Goal: Navigation & Orientation: Find specific page/section

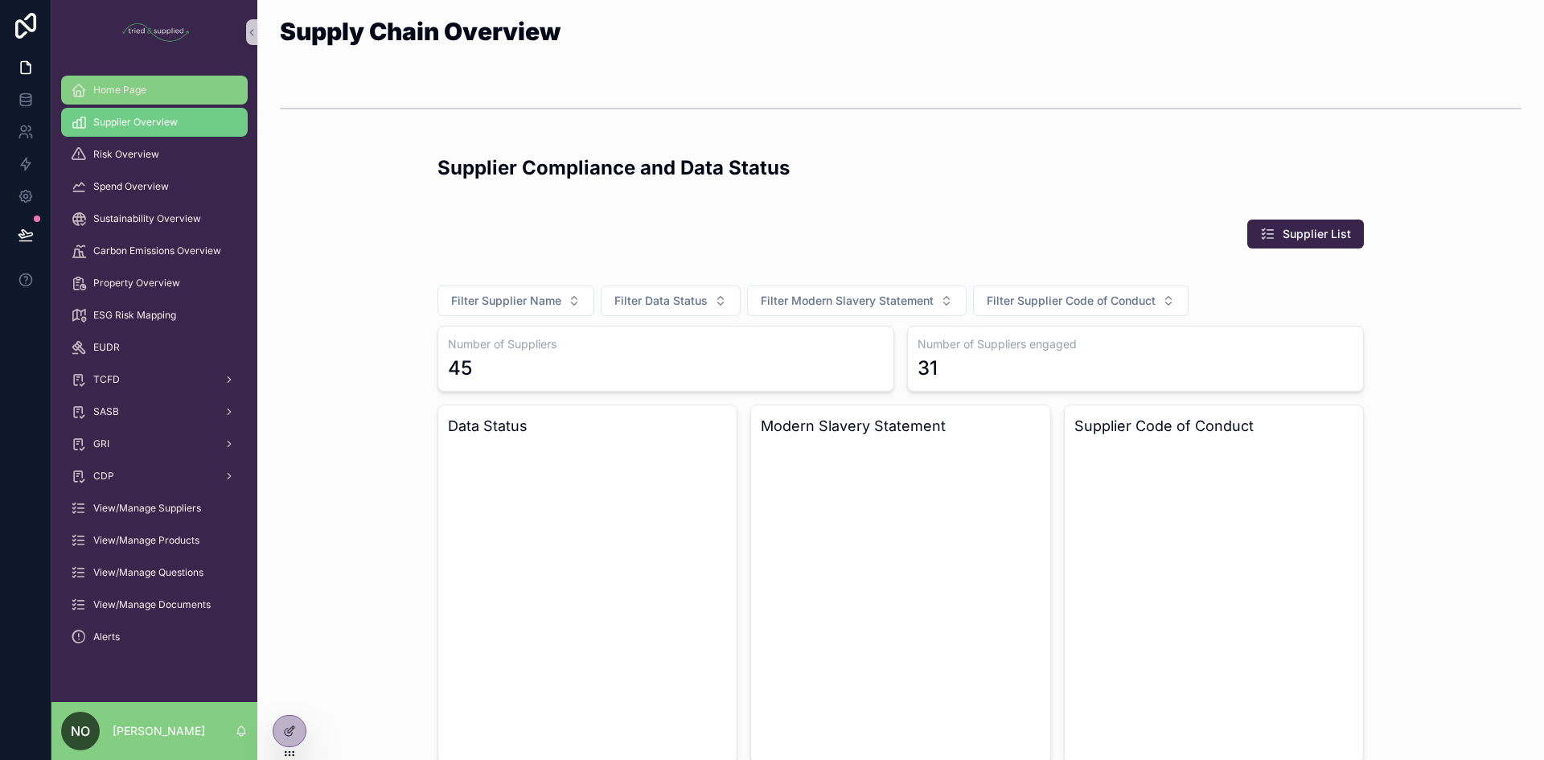
click at [138, 78] on div "Home Page" at bounding box center [154, 90] width 167 height 26
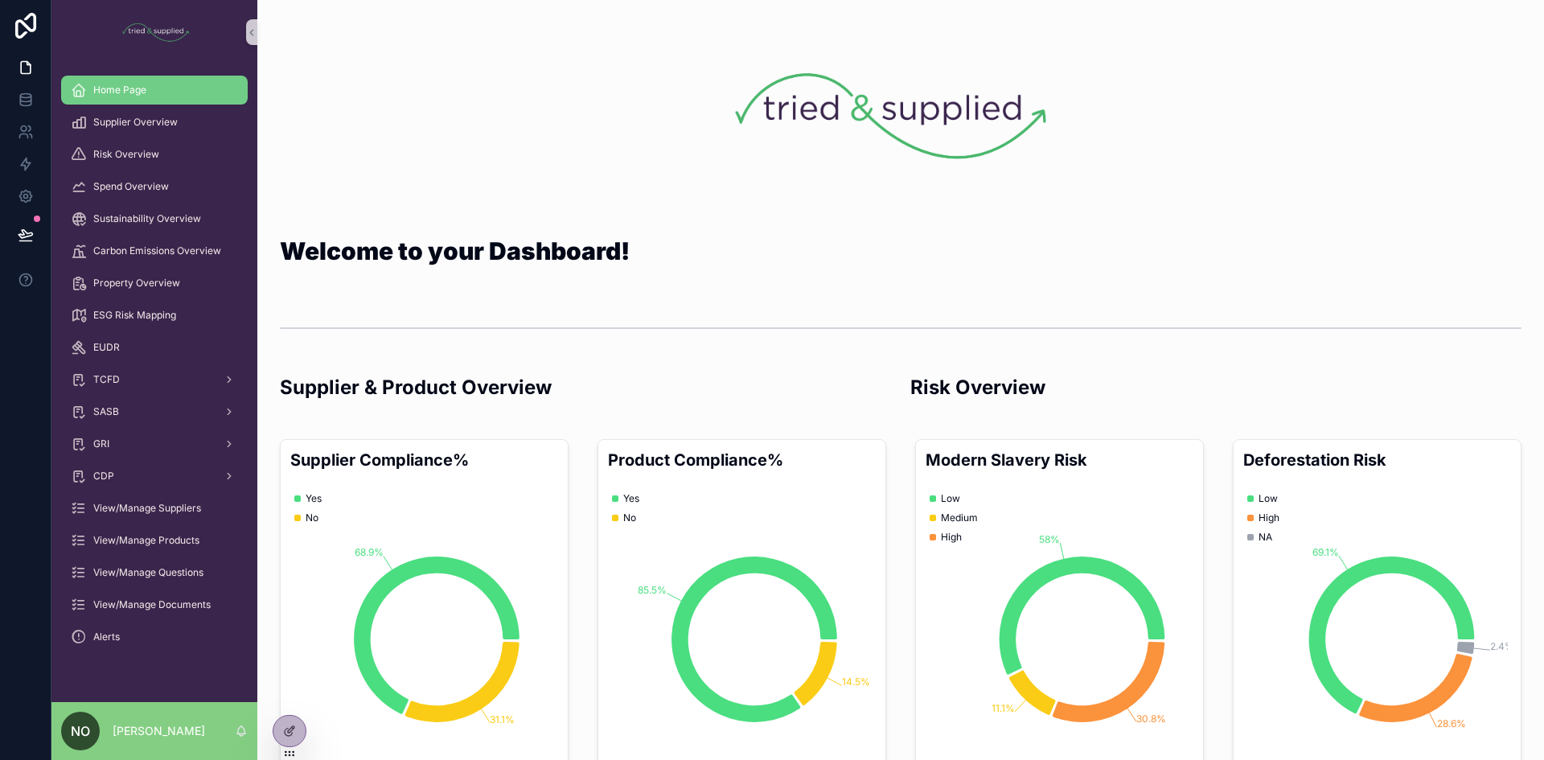
click at [893, 150] on img "scrollable content" at bounding box center [894, 116] width 396 height 155
click at [1286, 180] on div "scrollable content" at bounding box center [1310, 116] width 416 height 207
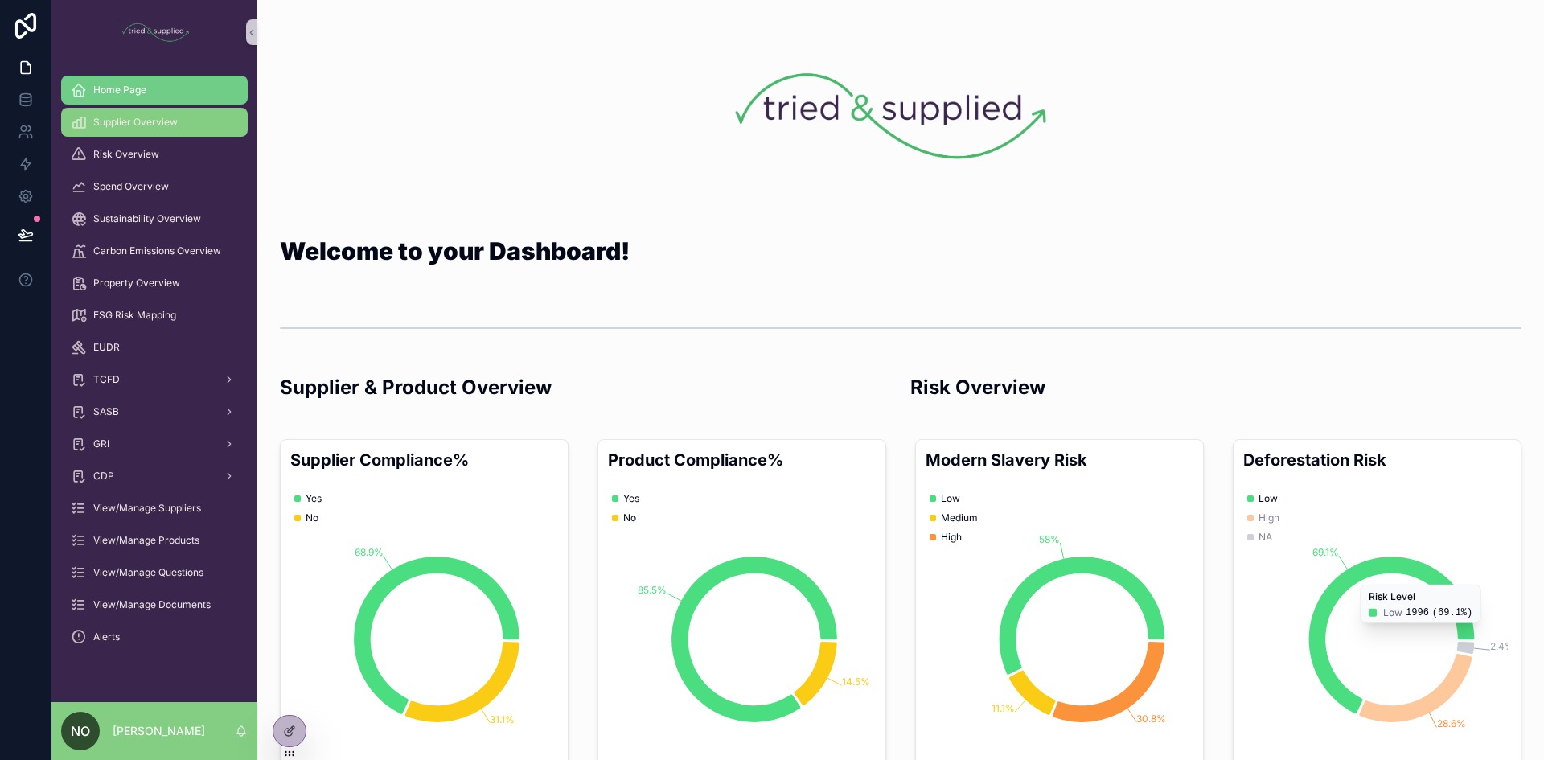
click at [125, 118] on span "Supplier Overview" at bounding box center [135, 122] width 84 height 13
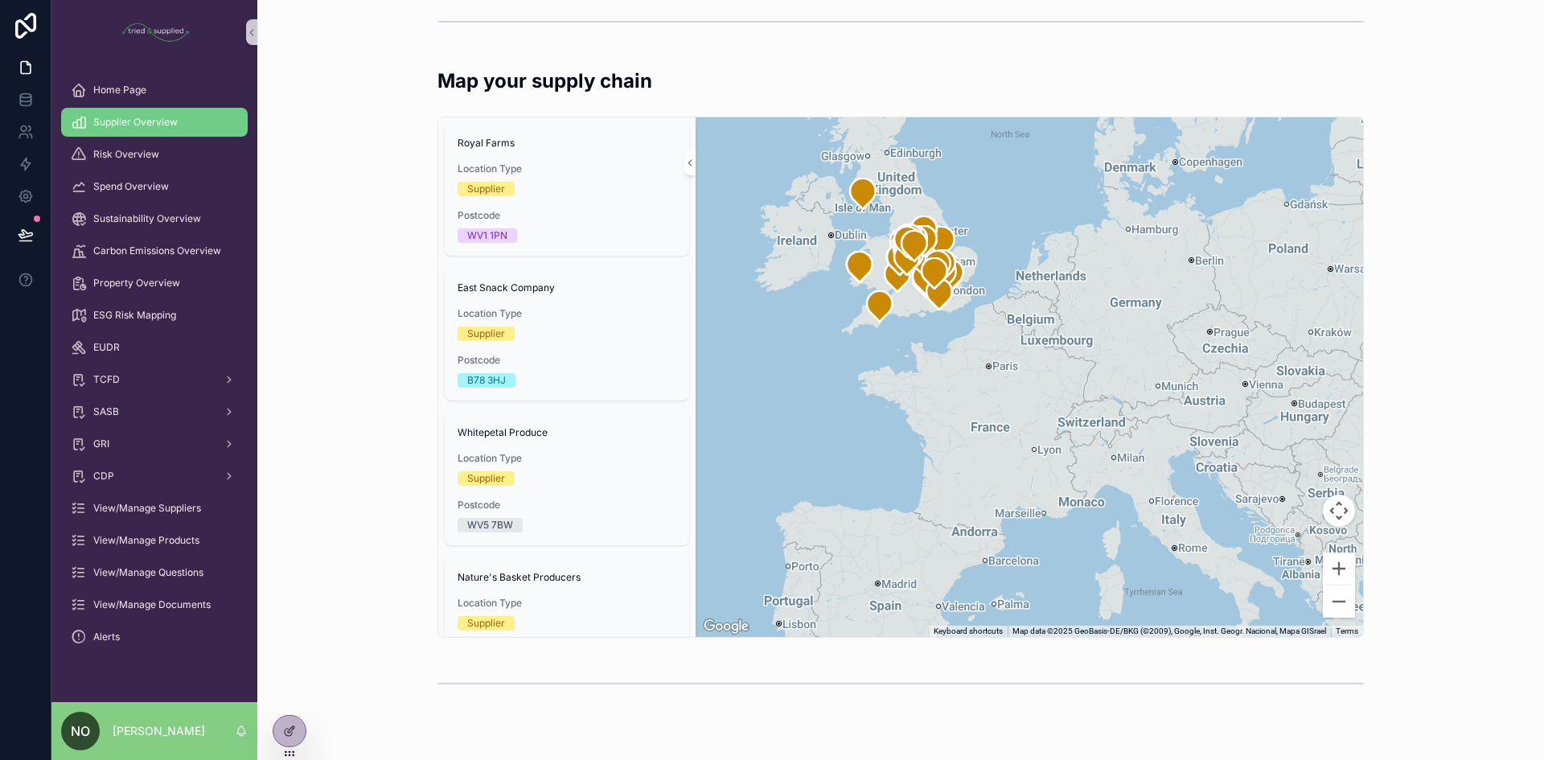
scroll to position [2017, 0]
click at [1392, 622] on div "Map your supply chain Royal Farms Location Type Supplier Postcode WV1 1PN East …" at bounding box center [900, 351] width 1261 height 583
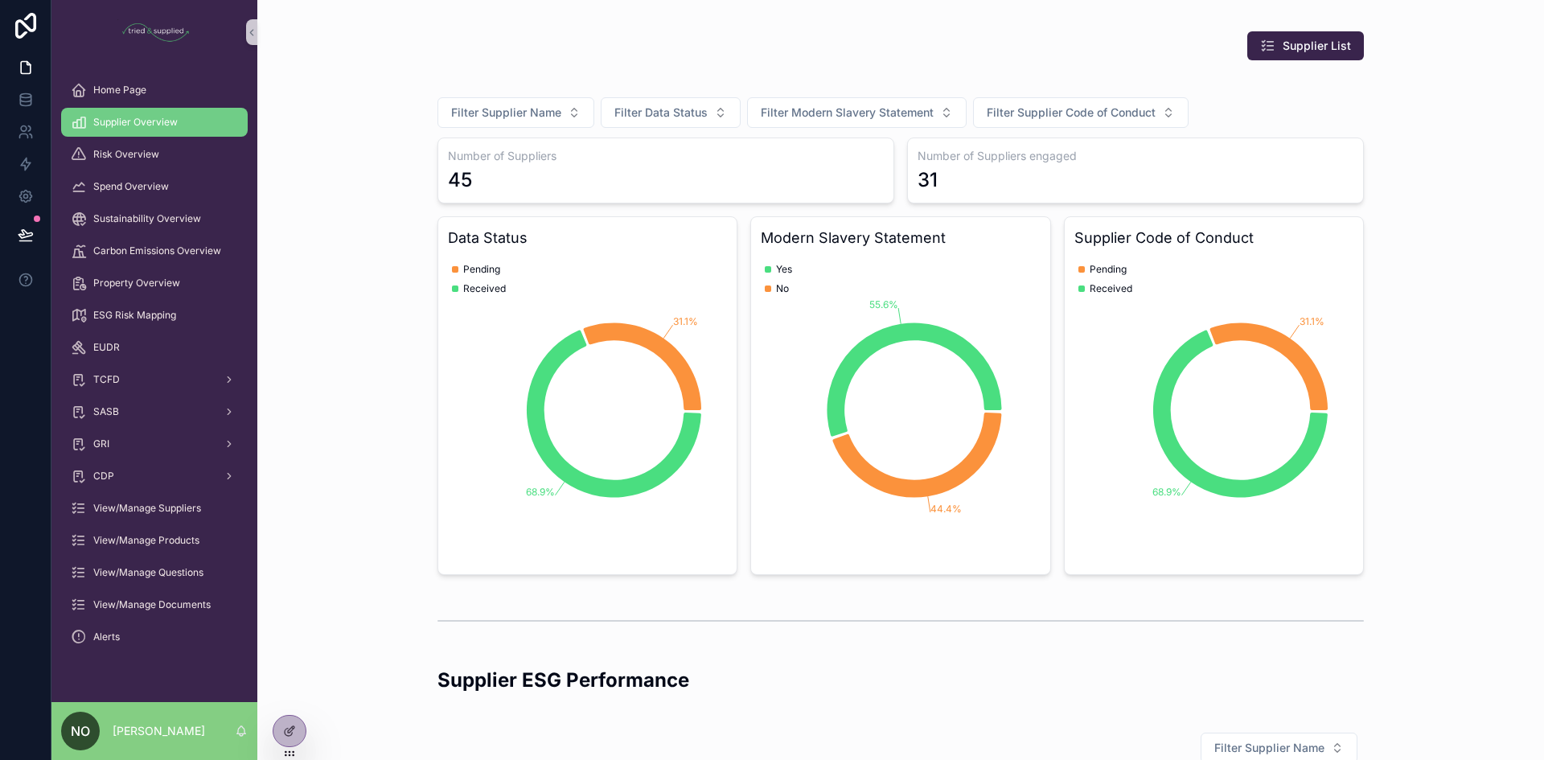
scroll to position [0, 0]
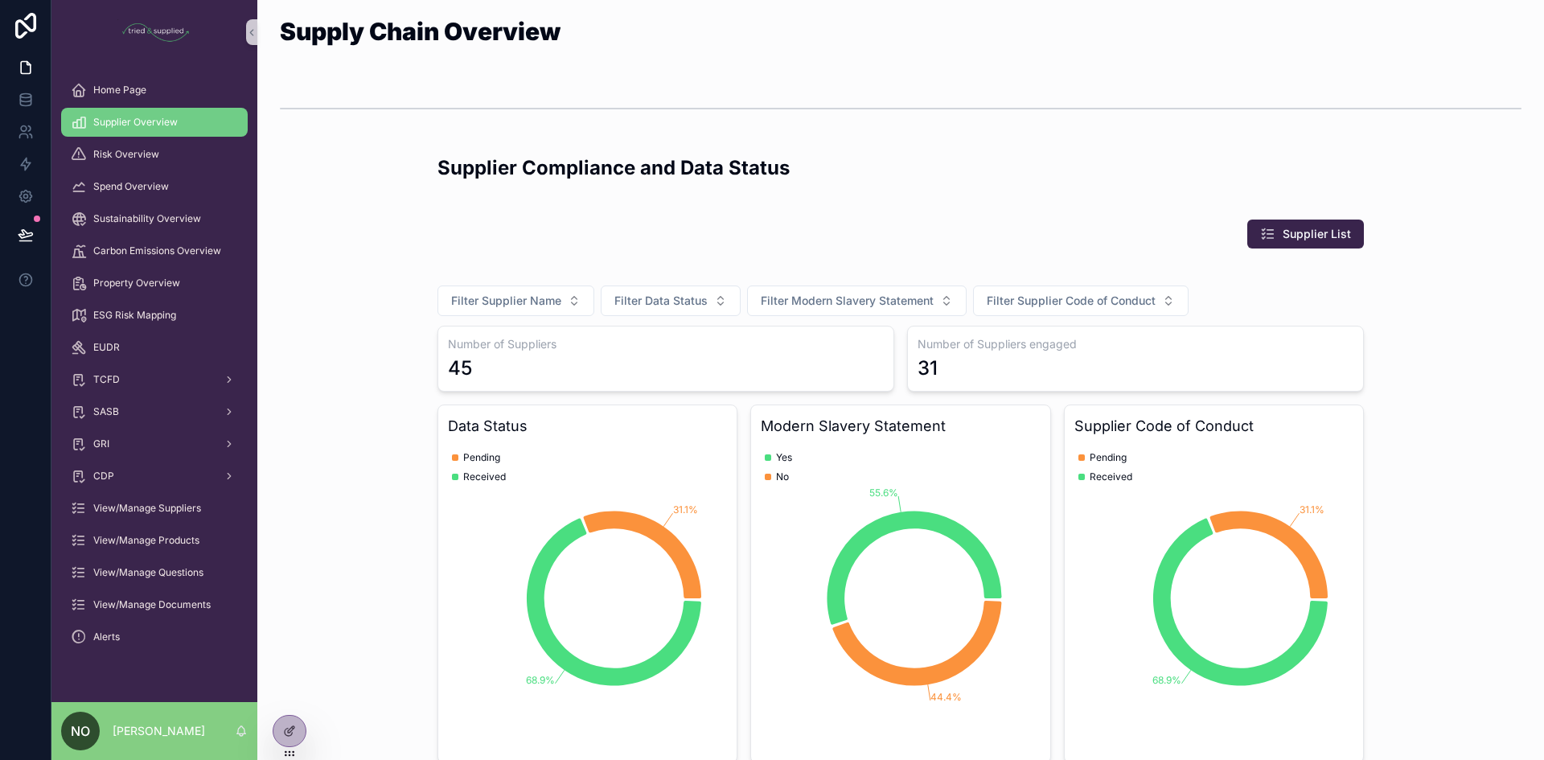
click at [1415, 482] on div "Filter Supplier Name Filter Data Status Filter Modern Slavery Statement Filter …" at bounding box center [900, 519] width 1261 height 502
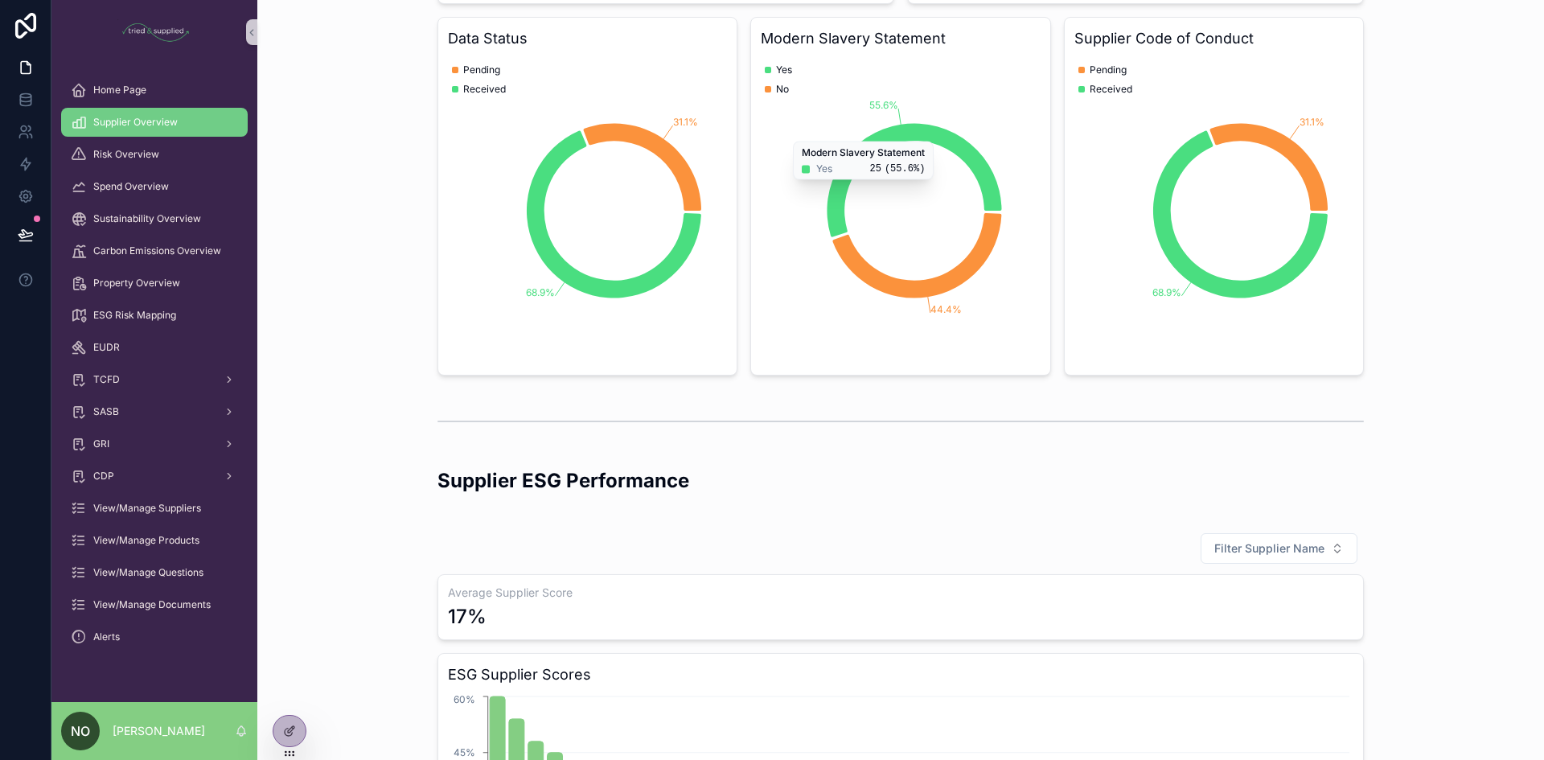
scroll to position [566, 0]
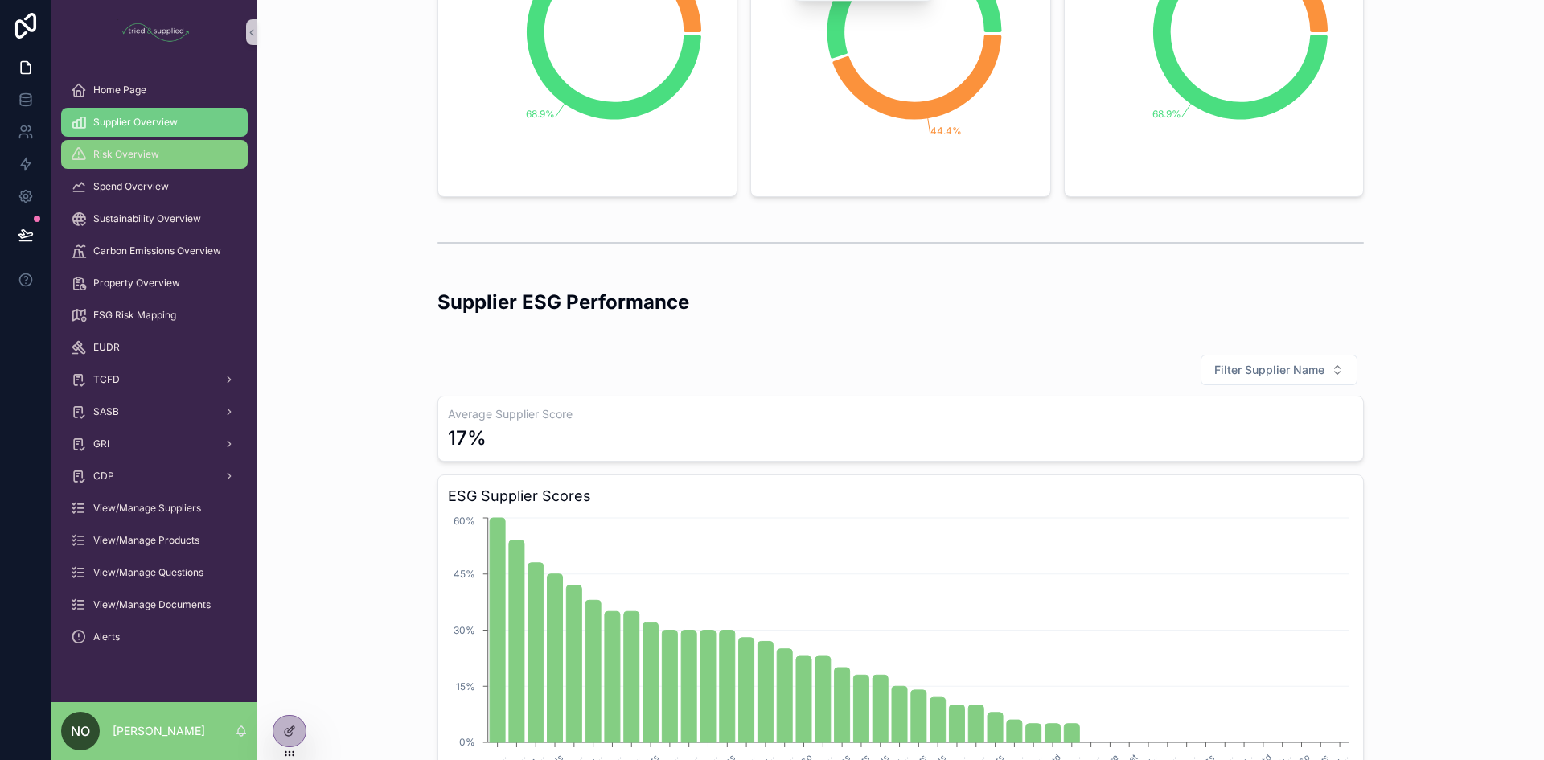
click at [116, 160] on span "Risk Overview" at bounding box center [126, 154] width 66 height 13
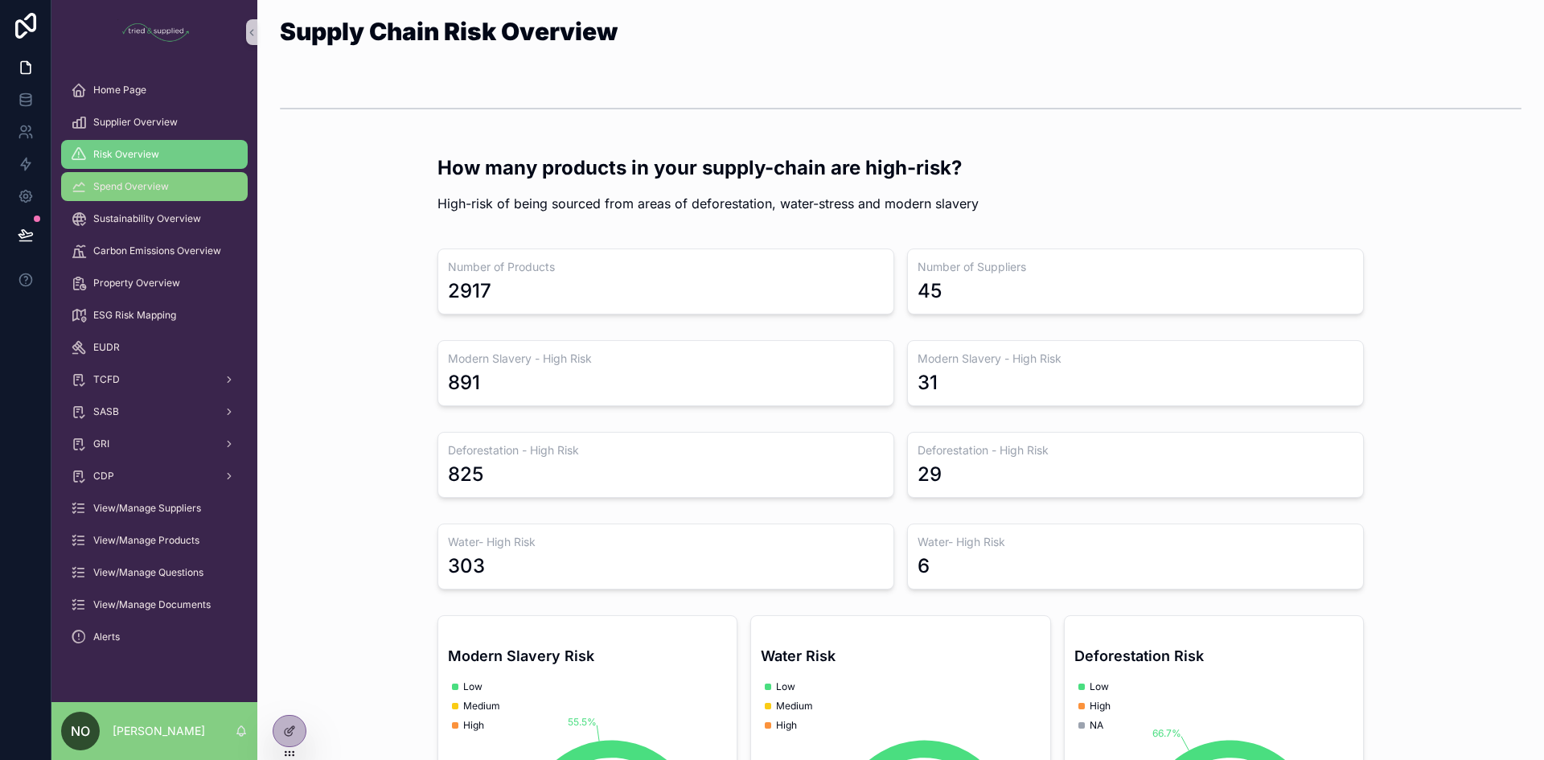
scroll to position [1287, 0]
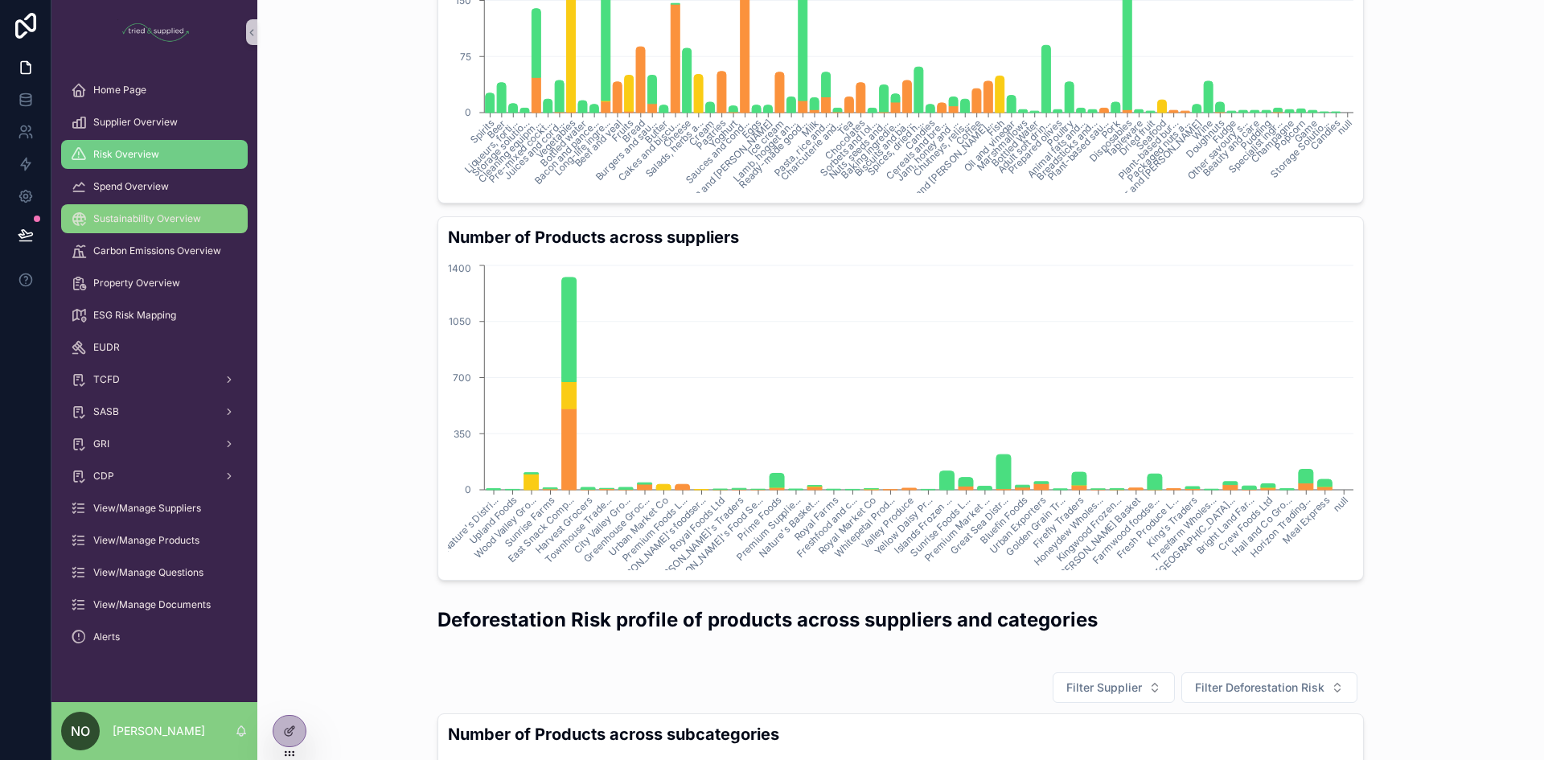
click at [158, 221] on span "Sustainability Overview" at bounding box center [147, 218] width 108 height 13
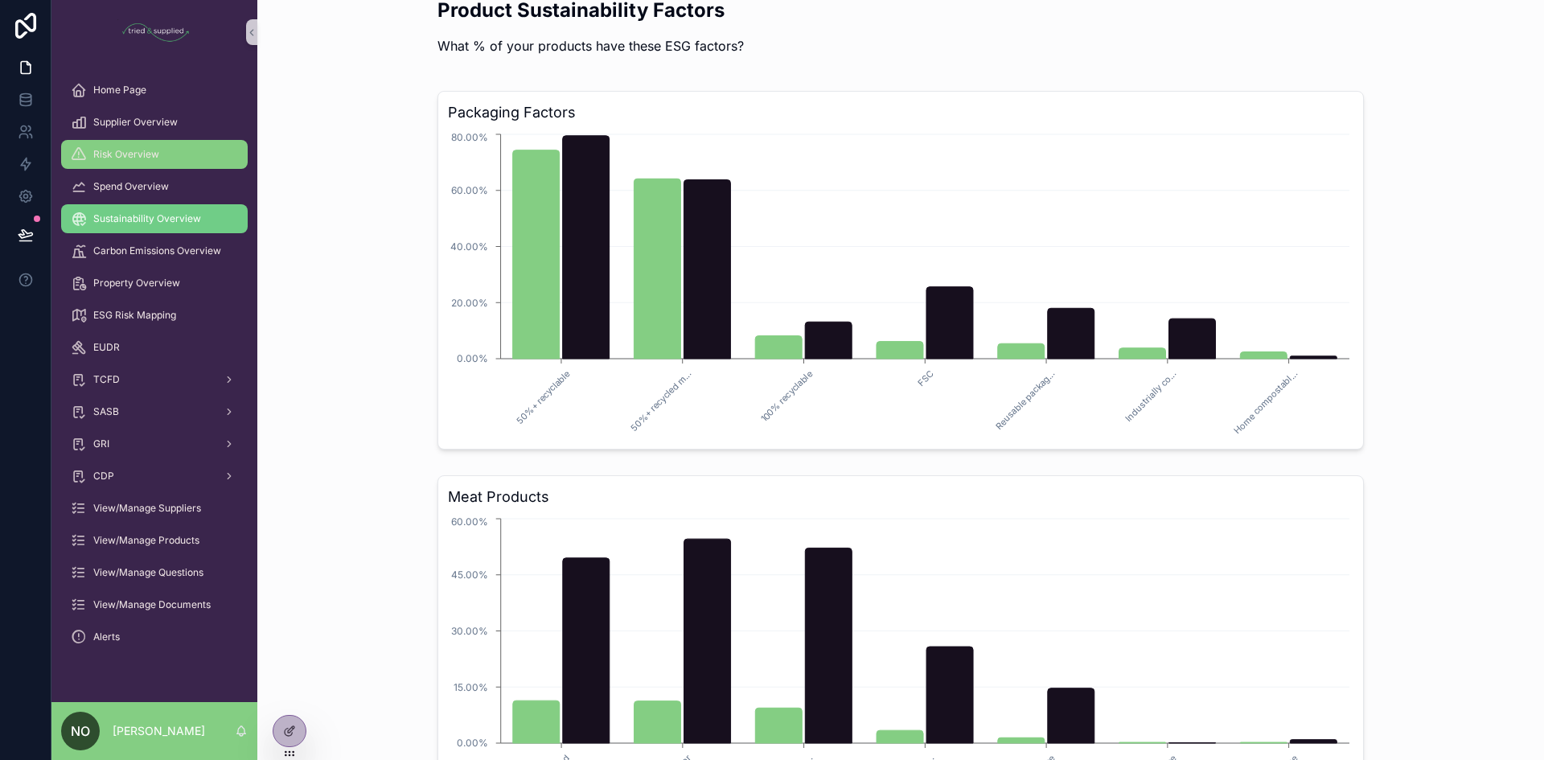
scroll to position [804, 0]
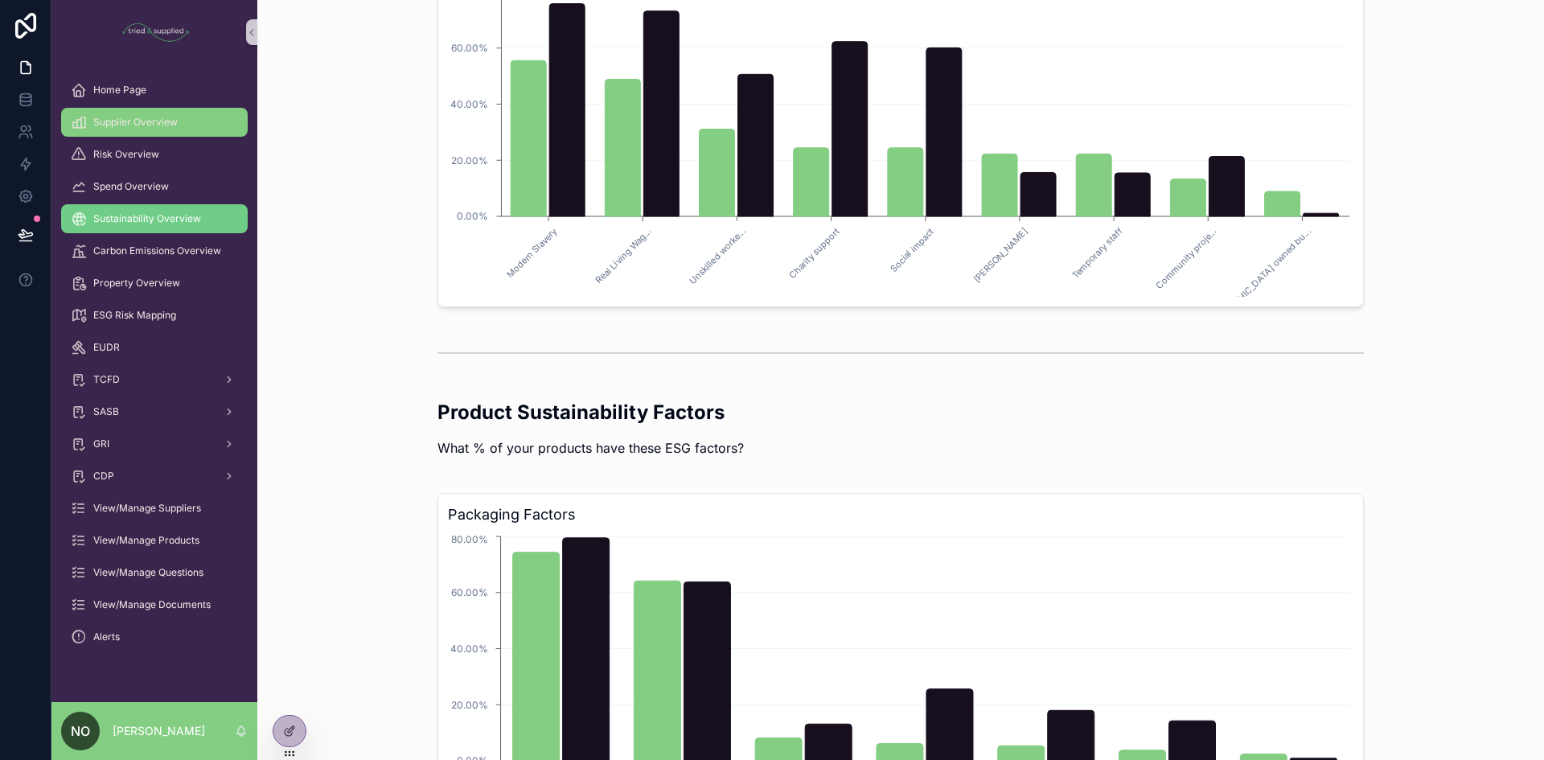
click at [141, 116] on span "Supplier Overview" at bounding box center [135, 122] width 84 height 13
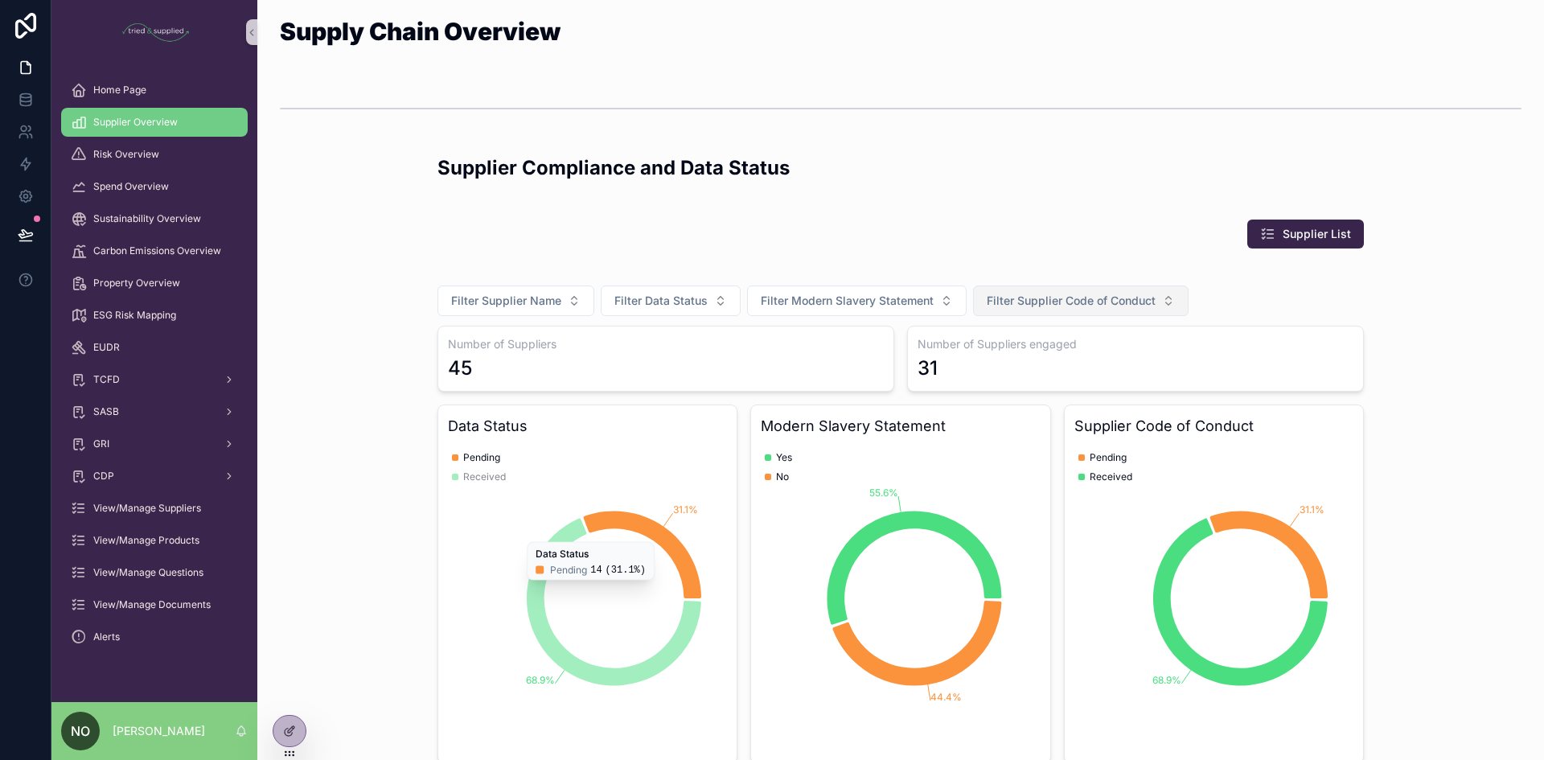
click at [1052, 307] on span "Filter Supplier Code of Conduct" at bounding box center [1071, 301] width 169 height 16
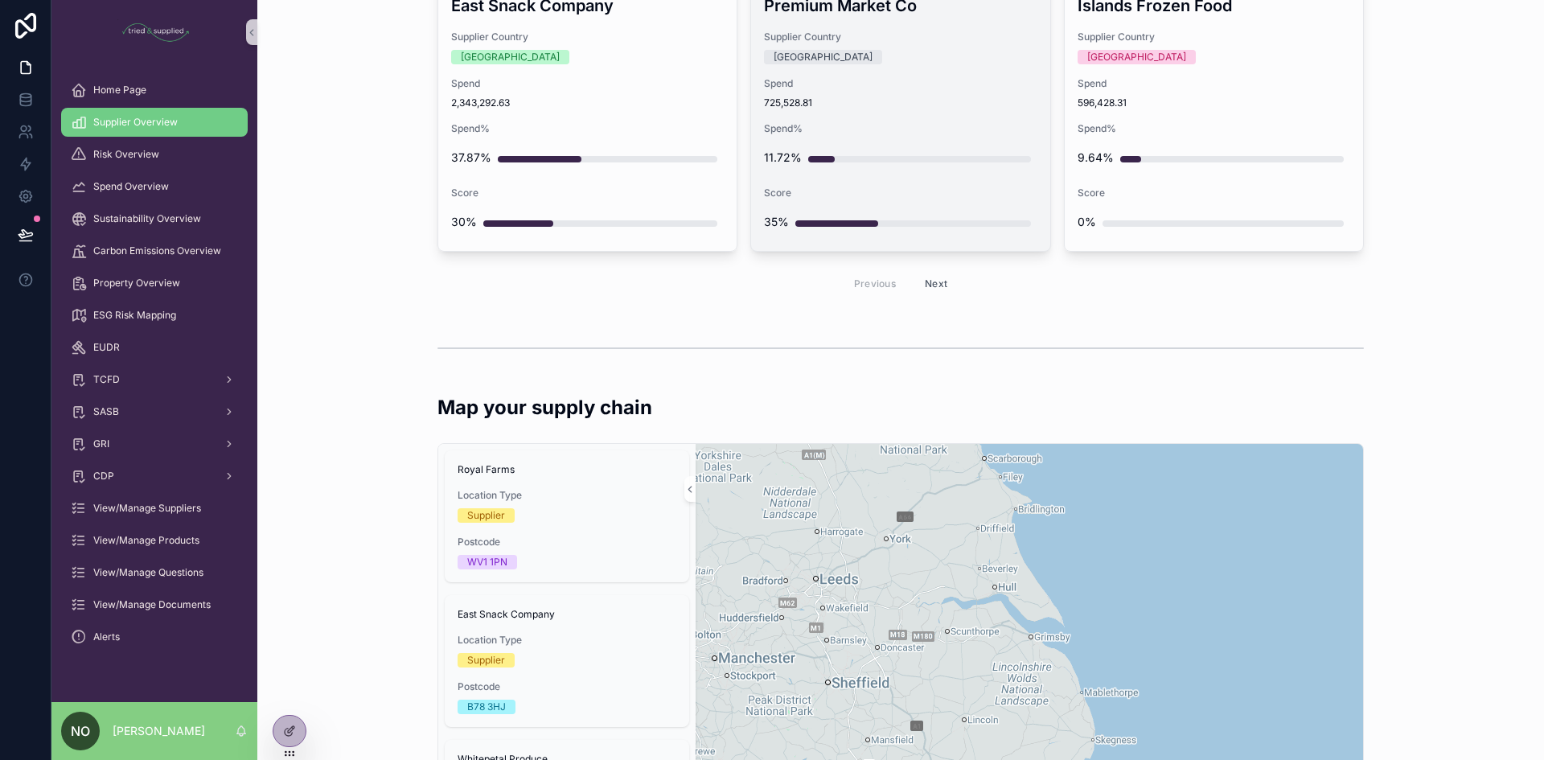
scroll to position [1528, 0]
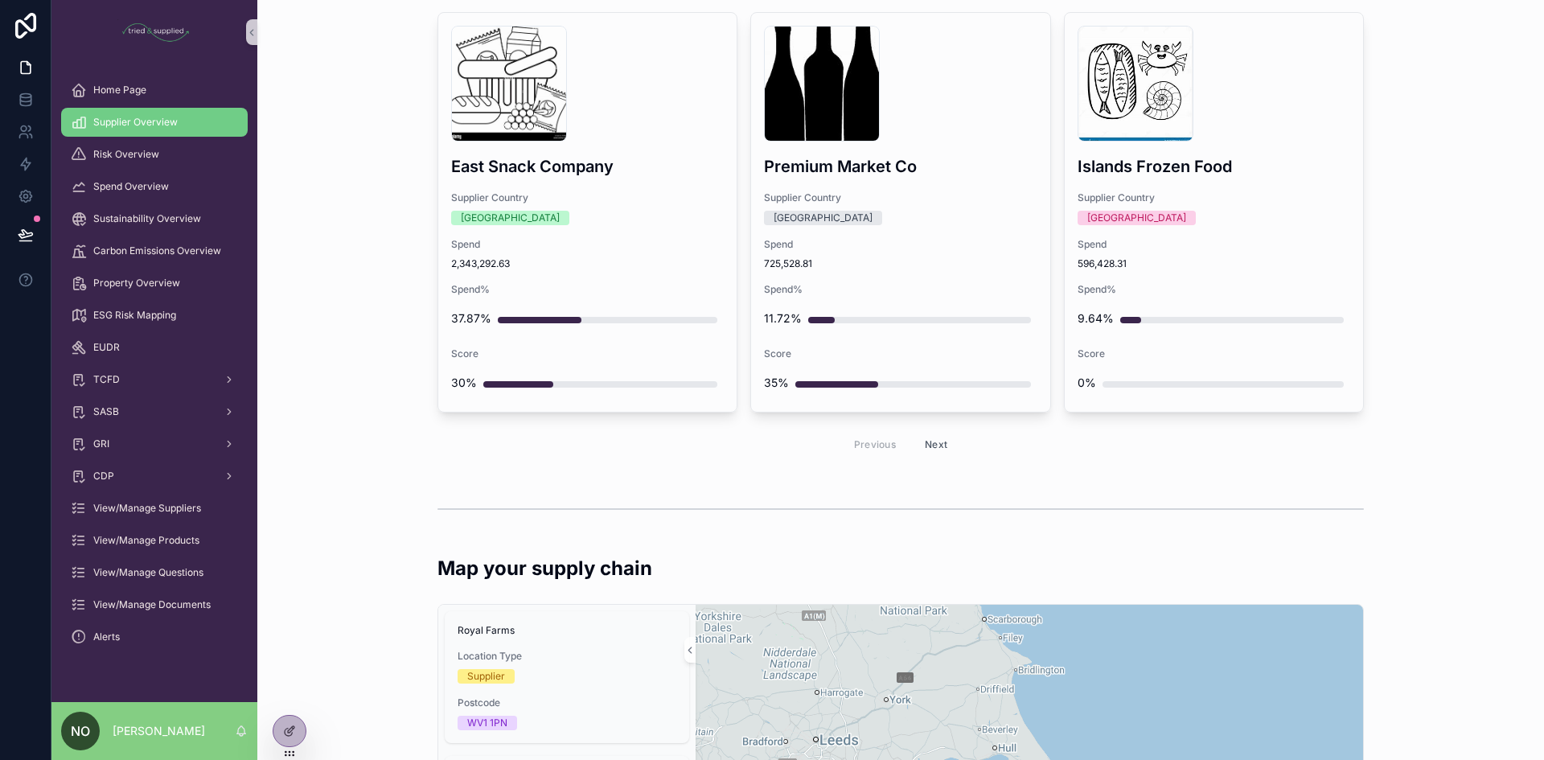
click at [925, 446] on button "Next" at bounding box center [935, 444] width 45 height 25
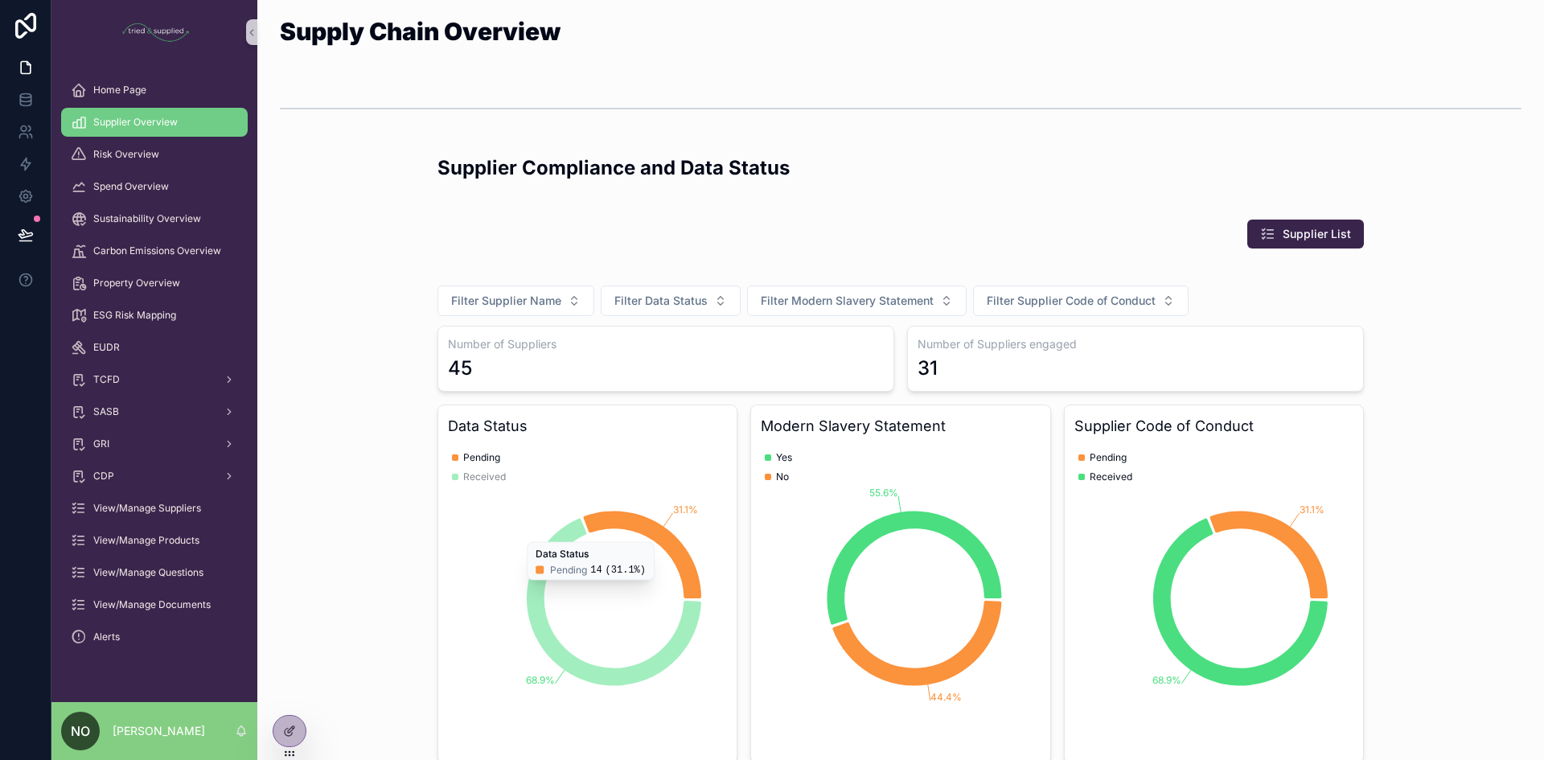
click at [1403, 354] on div "Filter Supplier Name Filter Data Status Filter Modern Slavery Statement Filter …" at bounding box center [900, 519] width 1261 height 502
click at [474, 553] on div "Pending Received" at bounding box center [479, 602] width 54 height 309
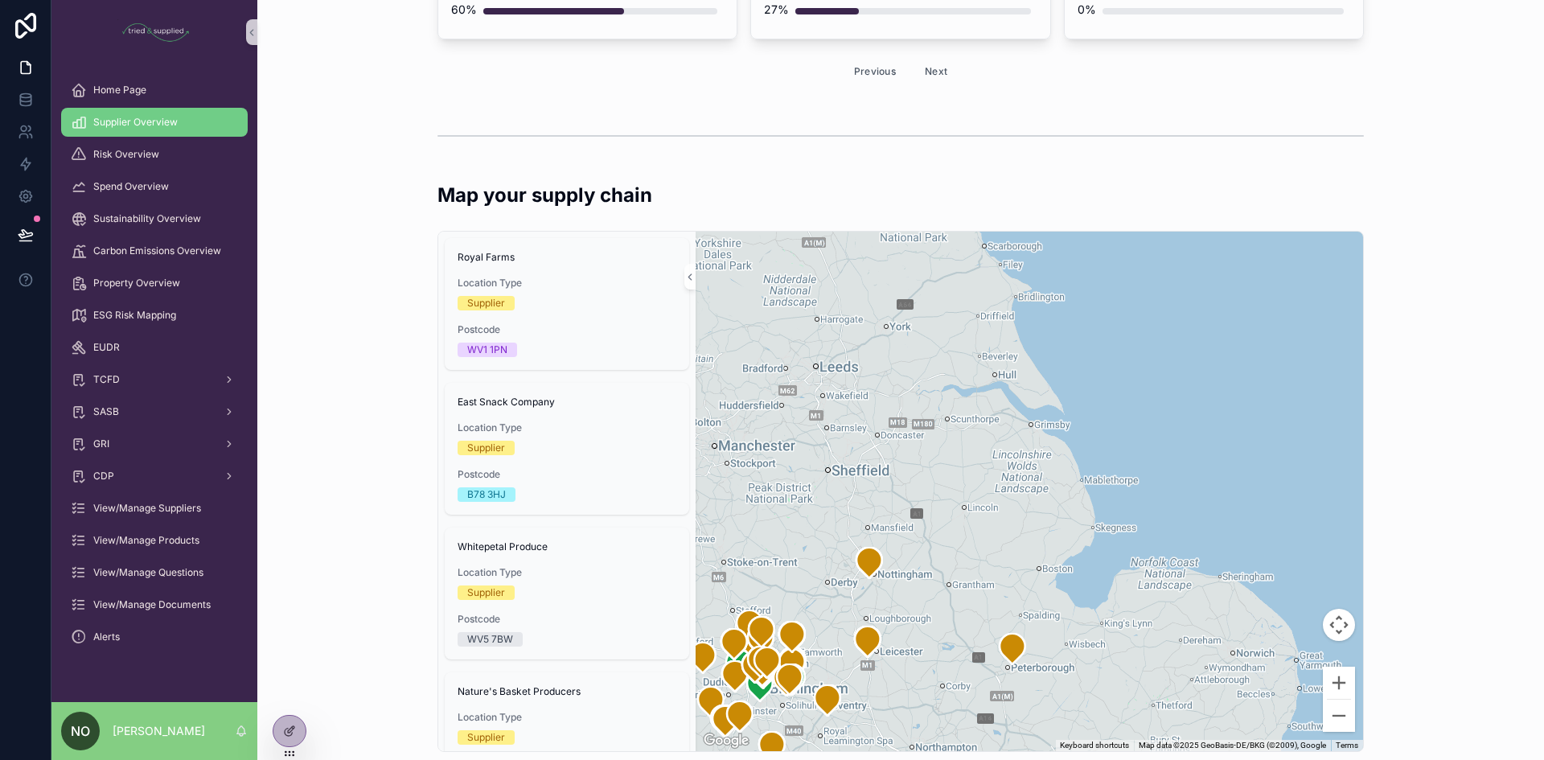
scroll to position [1930, 0]
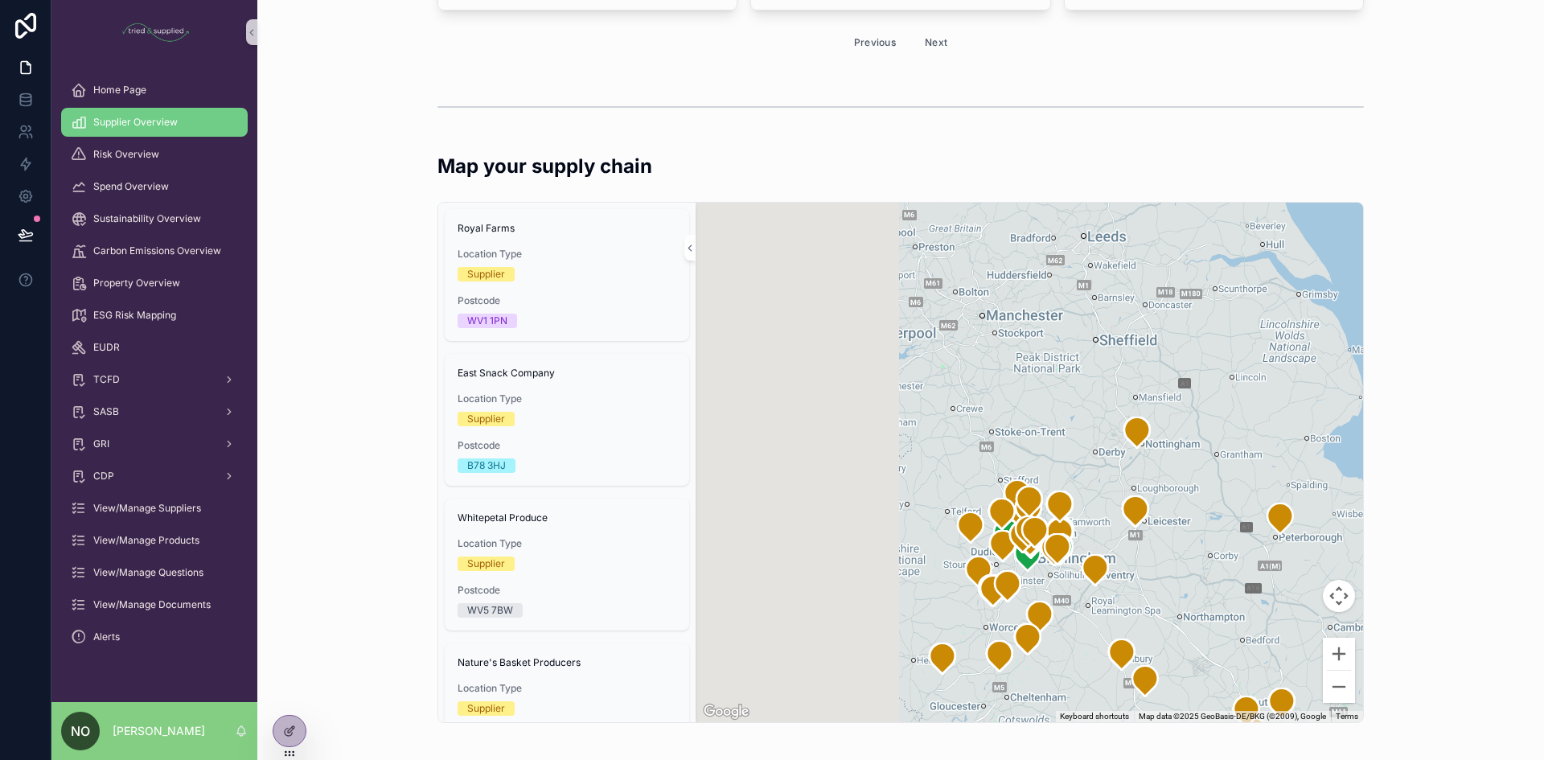
drag, startPoint x: 952, startPoint y: 502, endPoint x: 1184, endPoint y: 357, distance: 273.1
click at [1204, 363] on div "scrollable content" at bounding box center [1029, 462] width 667 height 519
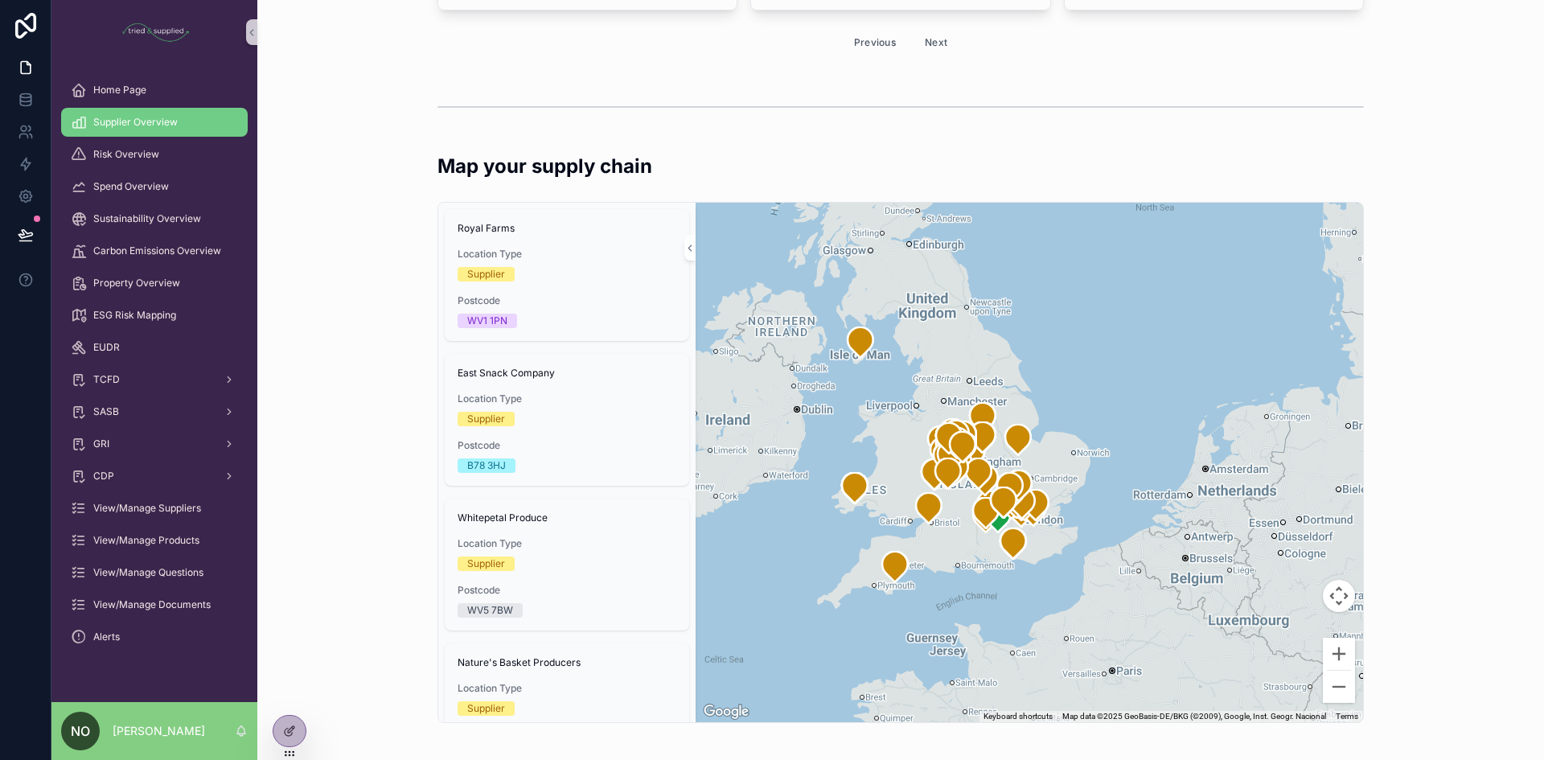
drag, startPoint x: 1106, startPoint y: 618, endPoint x: 902, endPoint y: 584, distance: 207.1
click at [902, 584] on div "scrollable content" at bounding box center [1029, 462] width 667 height 519
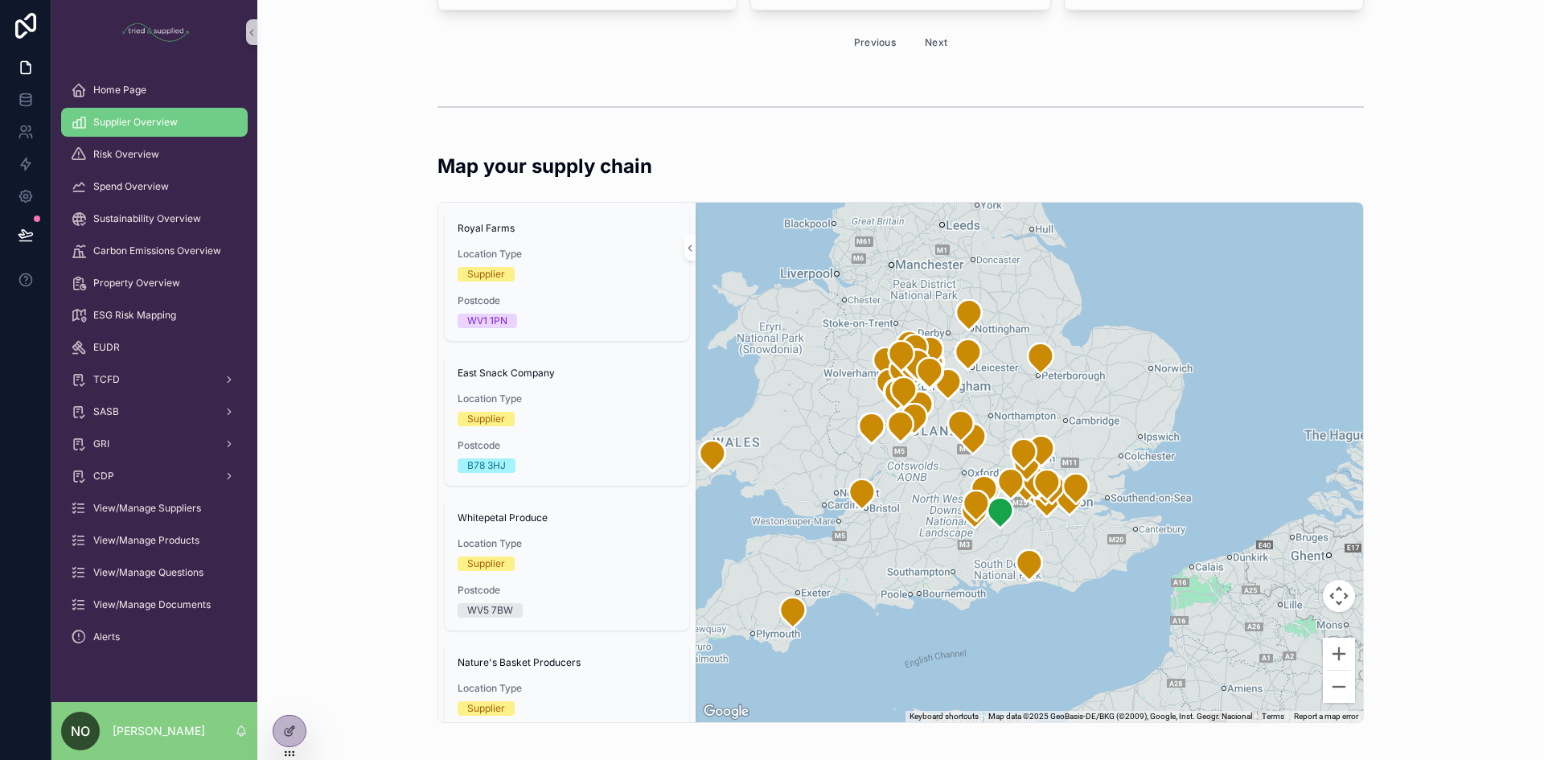
drag, startPoint x: 1064, startPoint y: 575, endPoint x: 1203, endPoint y: 626, distance: 148.0
click at [1203, 626] on div "scrollable content" at bounding box center [1029, 462] width 667 height 519
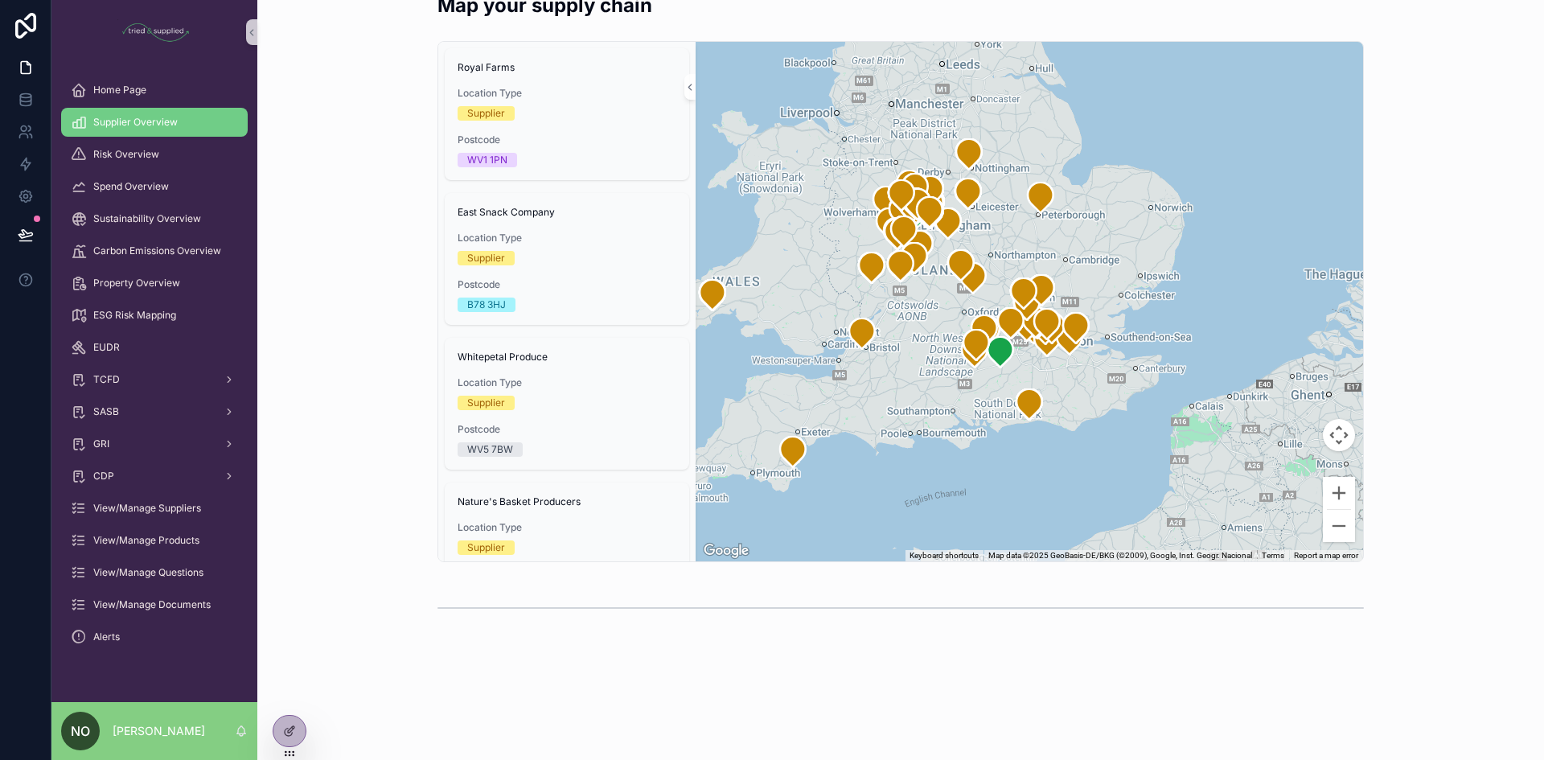
scroll to position [2094, 0]
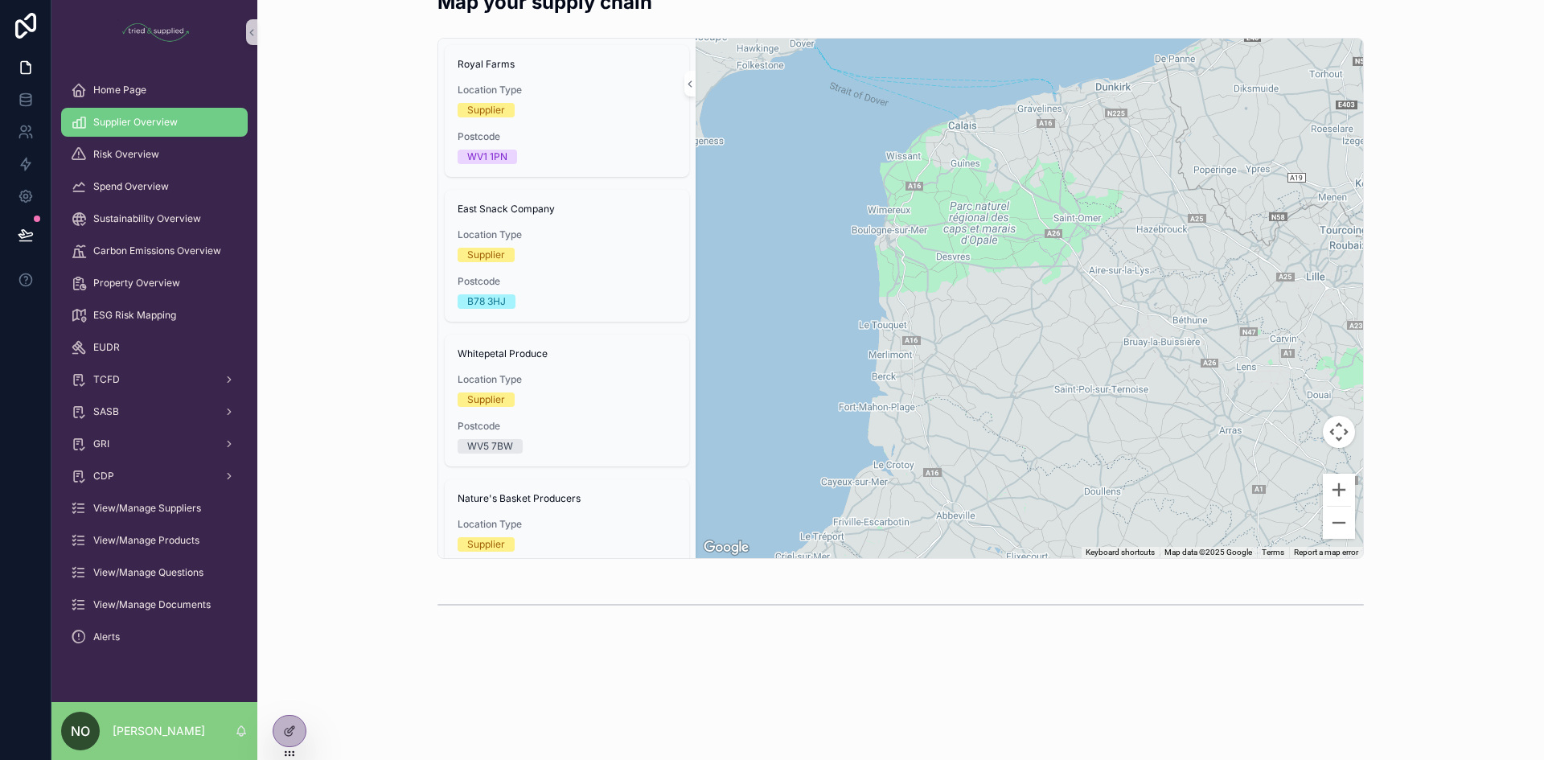
drag, startPoint x: 1066, startPoint y: 344, endPoint x: 1073, endPoint y: 454, distance: 109.5
click at [1073, 454] on div "scrollable content" at bounding box center [1029, 298] width 667 height 519
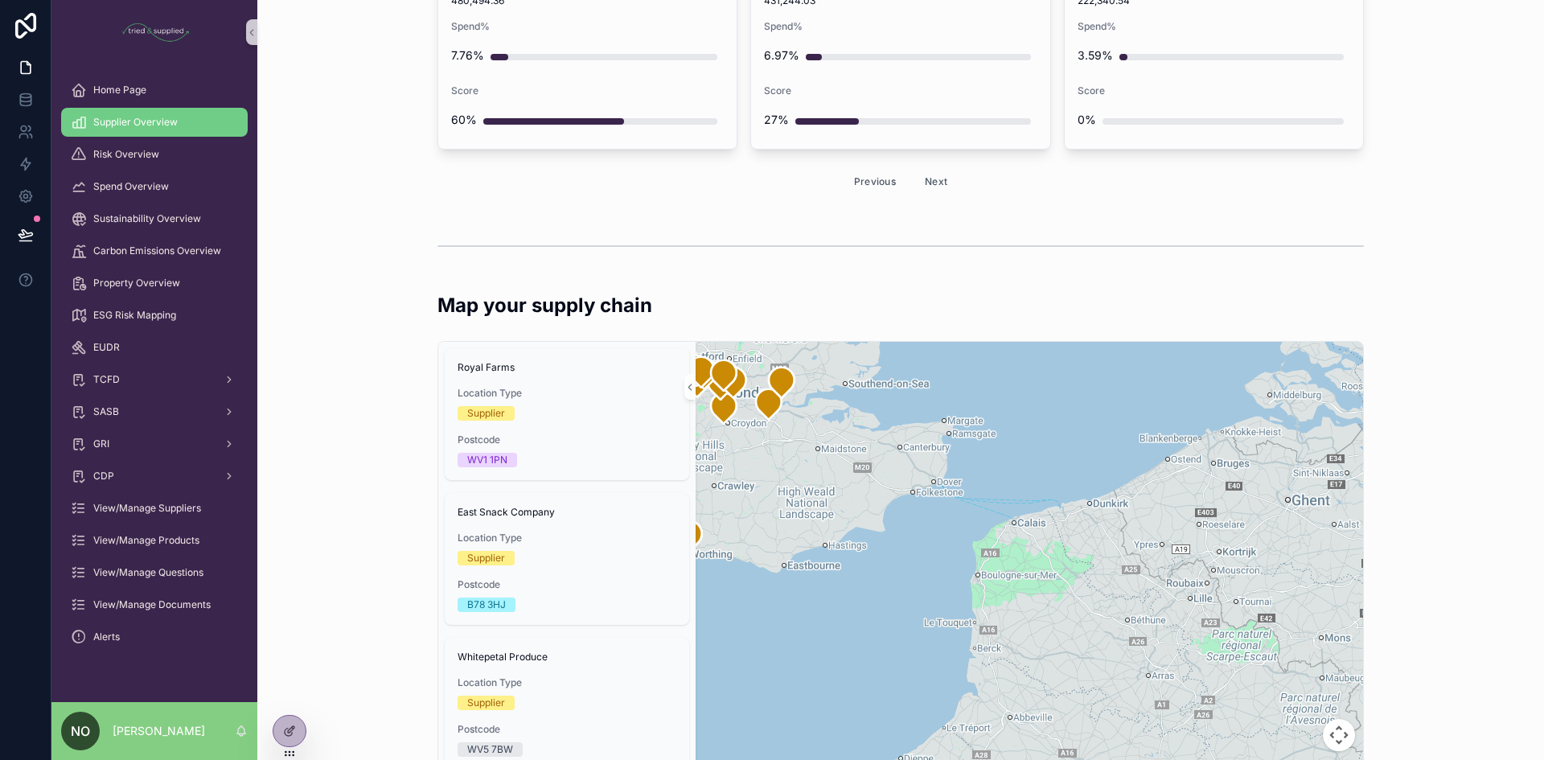
scroll to position [1853, 0]
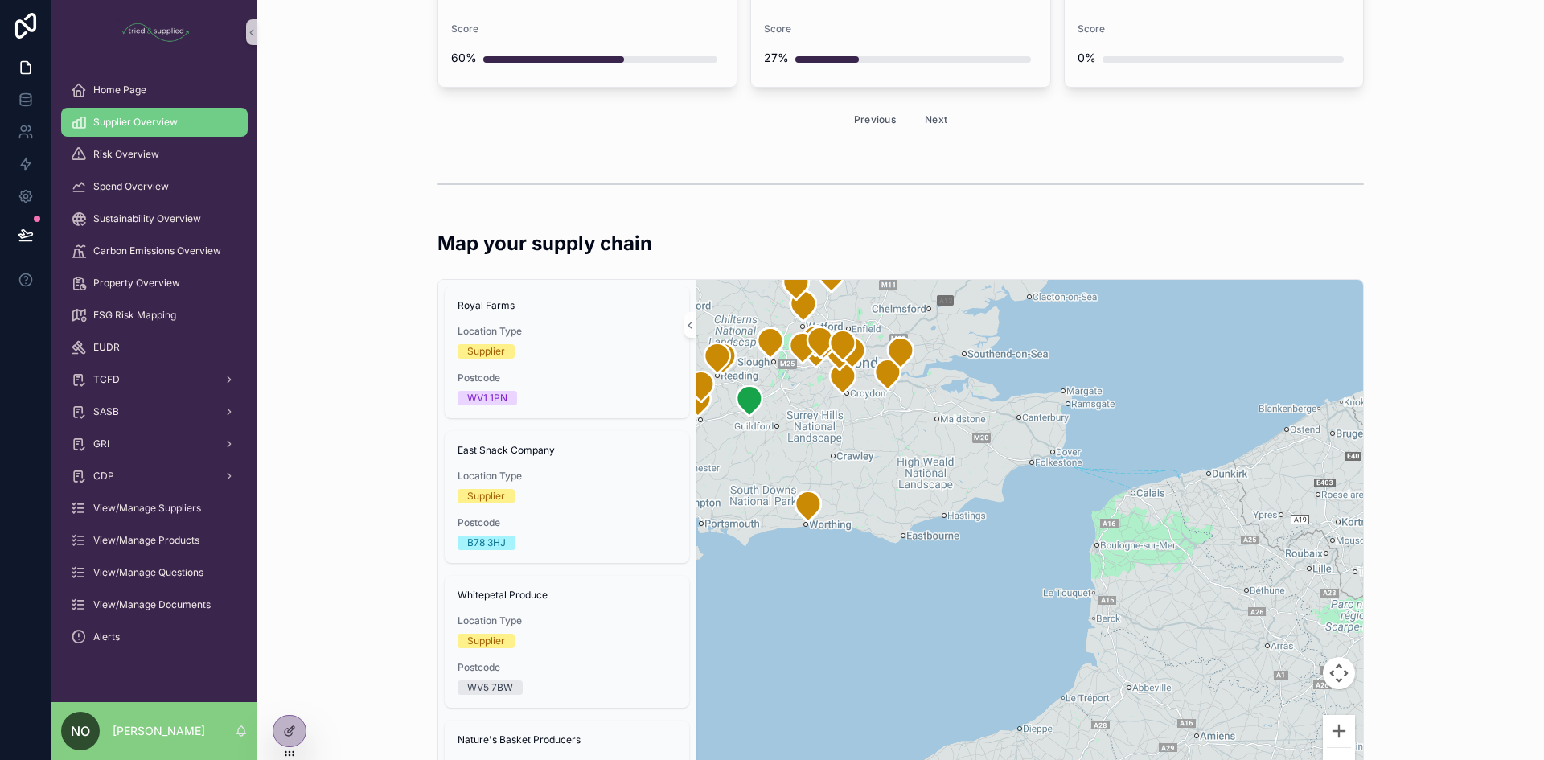
drag, startPoint x: 979, startPoint y: 456, endPoint x: 992, endPoint y: 461, distance: 14.5
click at [992, 461] on div "scrollable content" at bounding box center [1029, 539] width 667 height 519
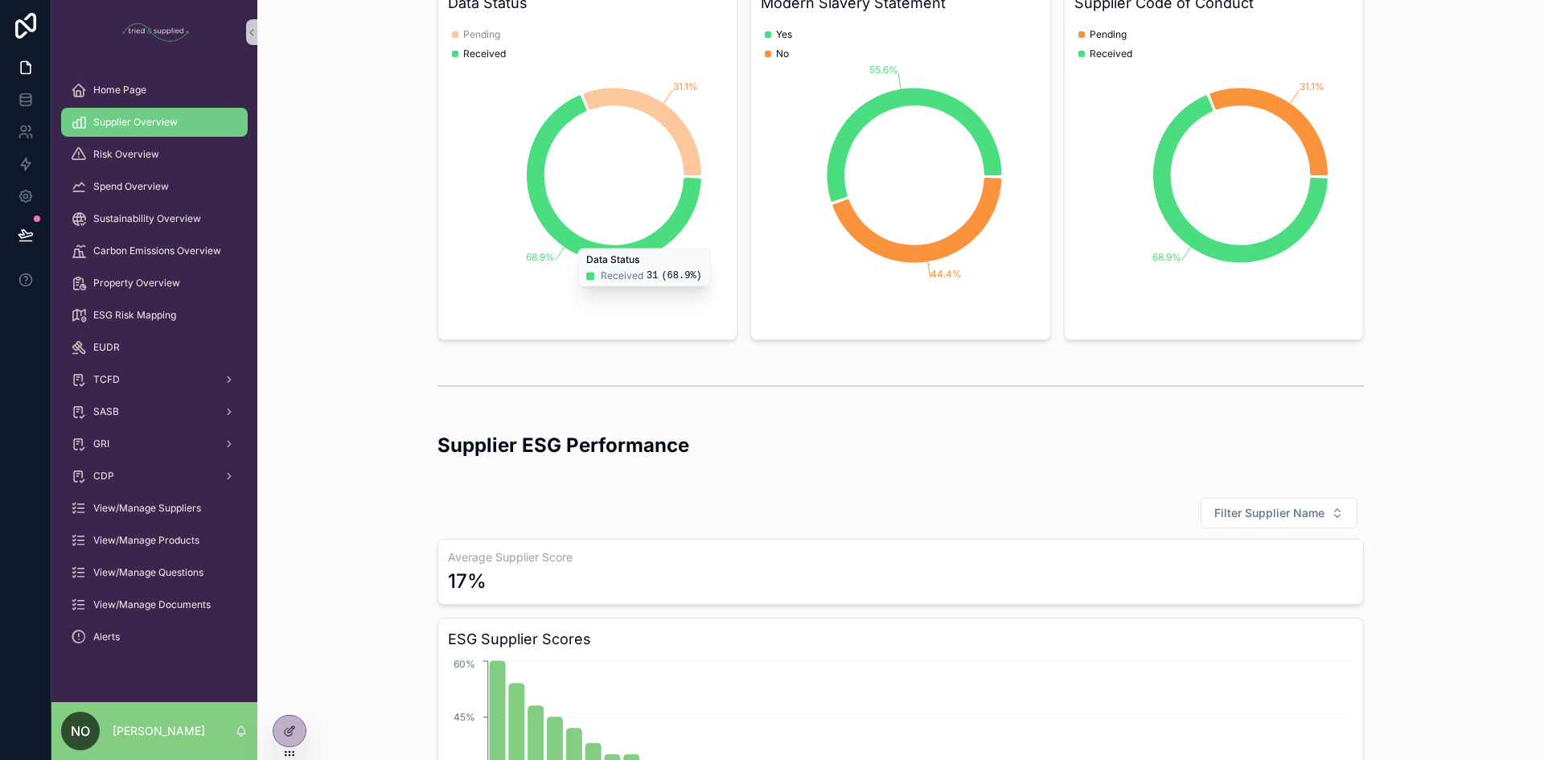
scroll to position [402, 0]
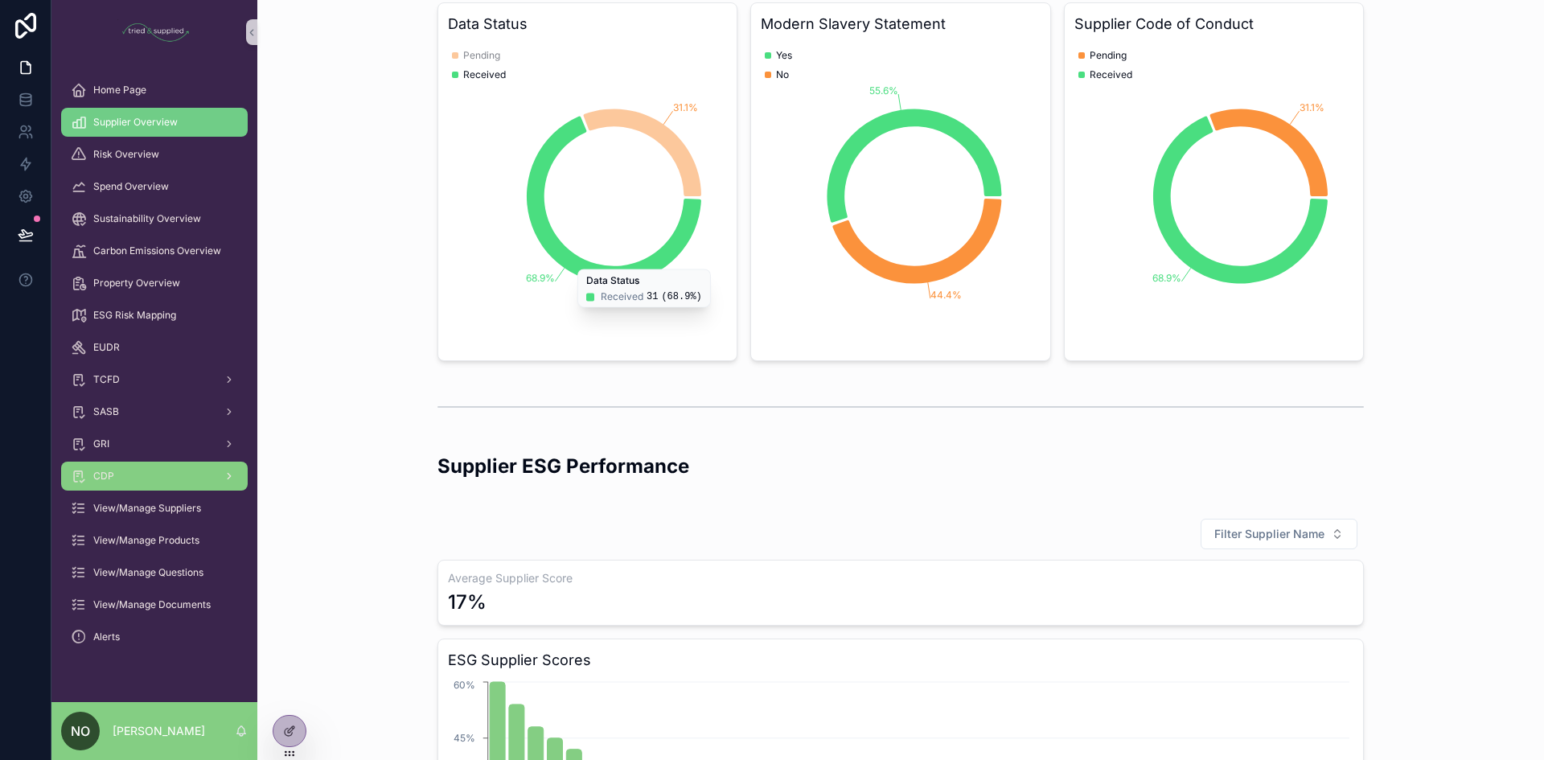
click at [135, 462] on link "CDP" at bounding box center [154, 476] width 187 height 29
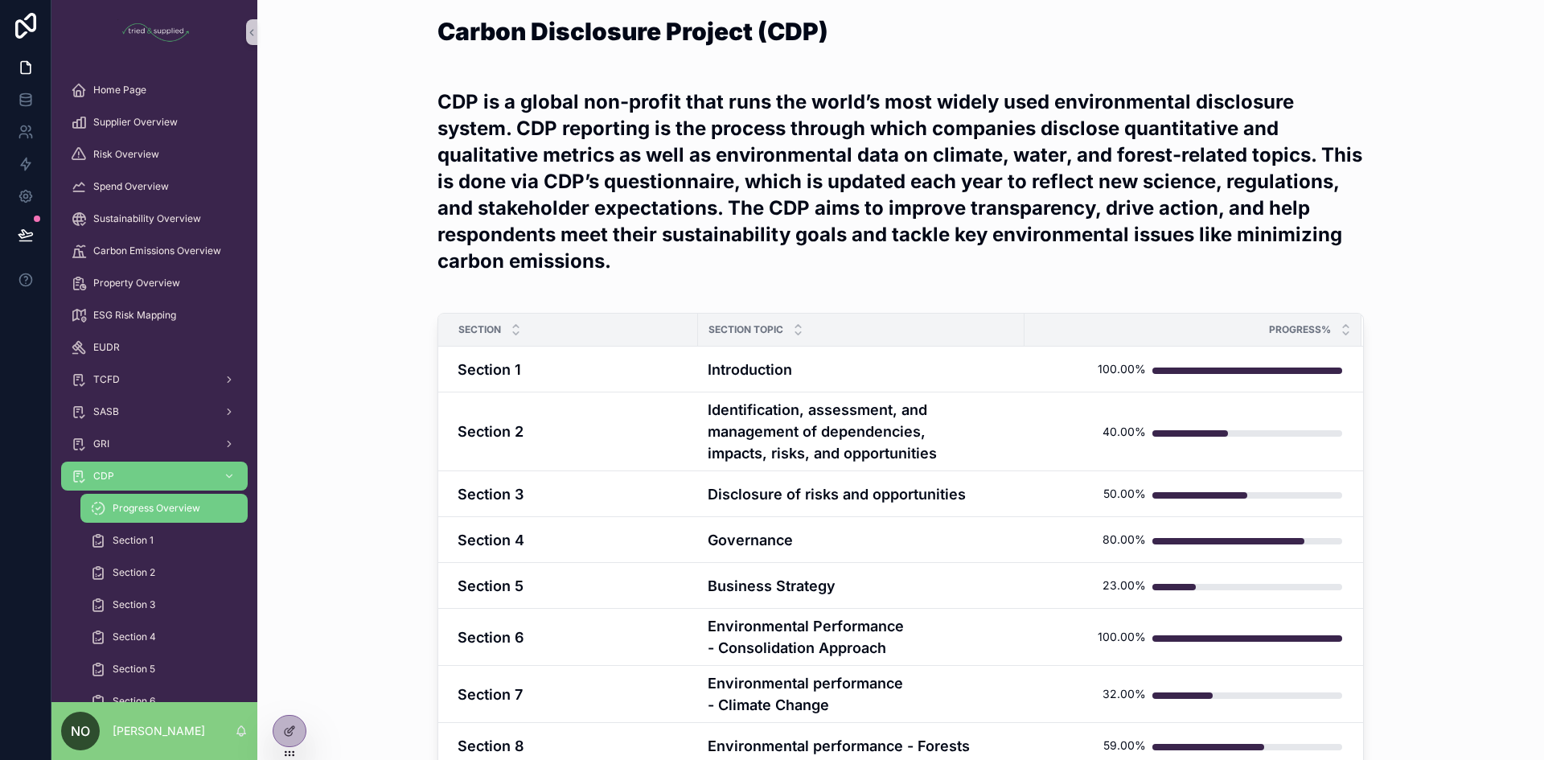
click at [325, 291] on div "CDP is a global non-profit that runs the world’s most widely used environmental…" at bounding box center [900, 187] width 1261 height 211
click at [160, 352] on div "EUDR" at bounding box center [154, 347] width 167 height 26
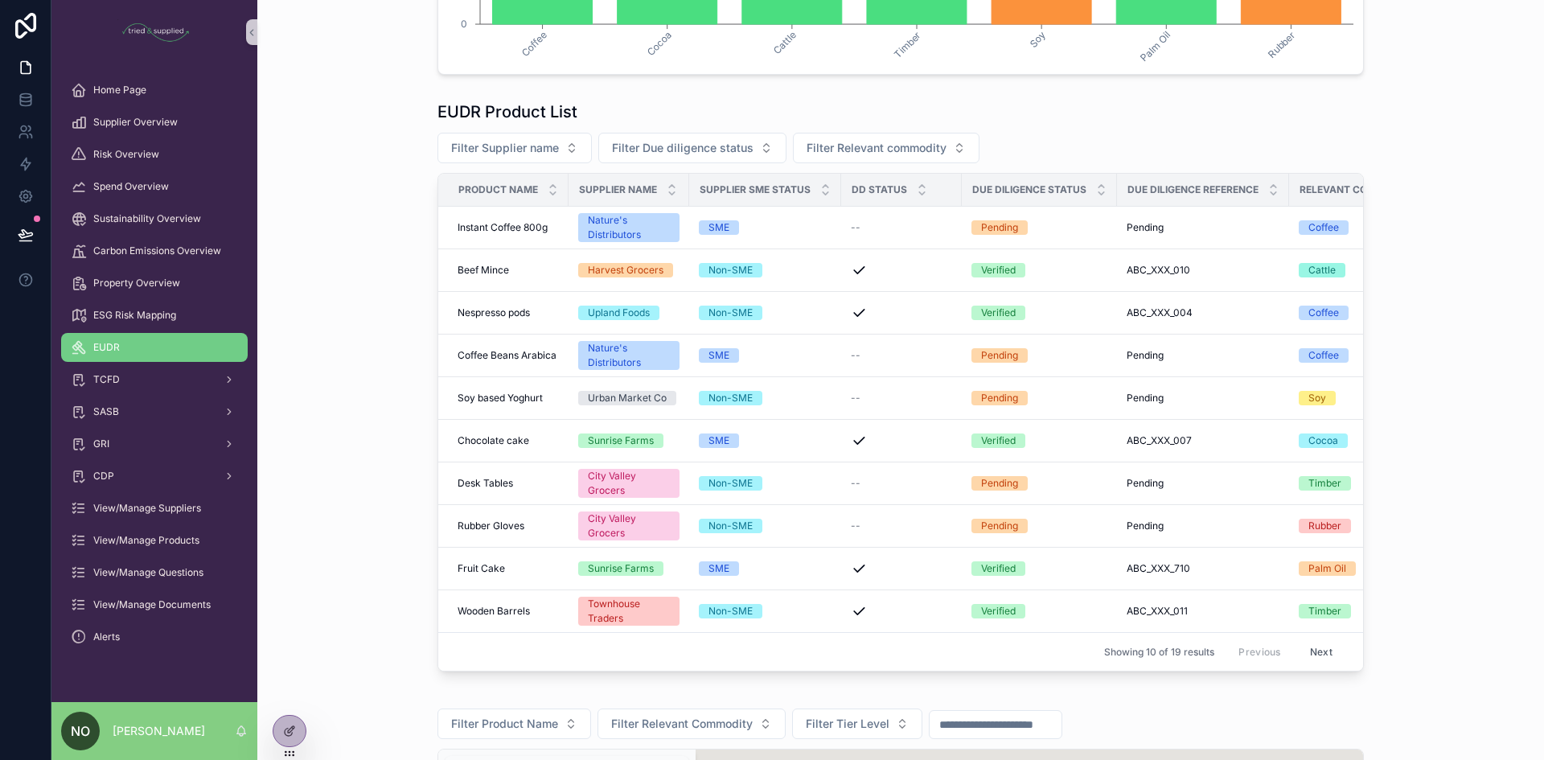
scroll to position [884, 0]
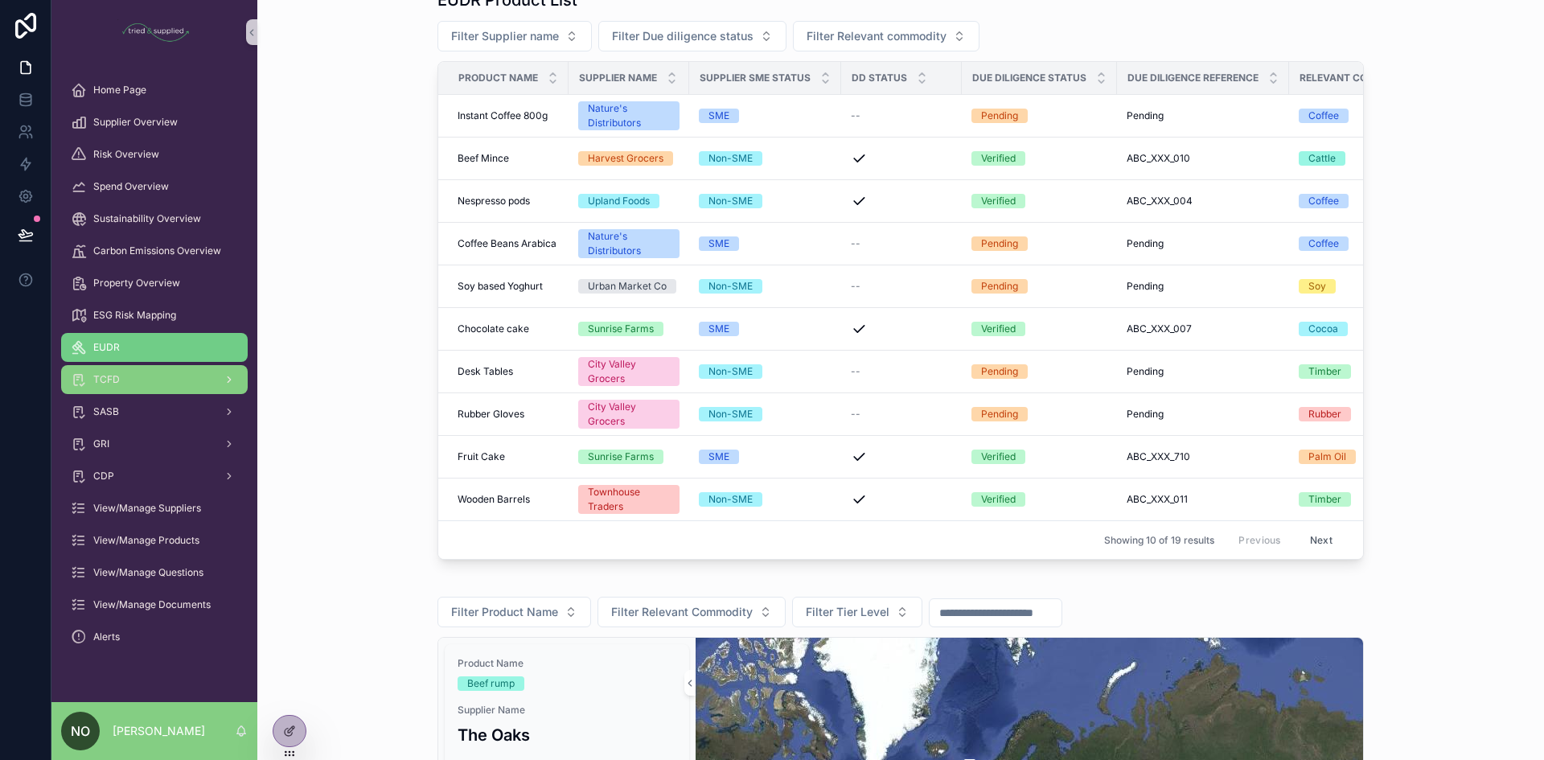
click at [126, 376] on div "TCFD" at bounding box center [154, 380] width 167 height 26
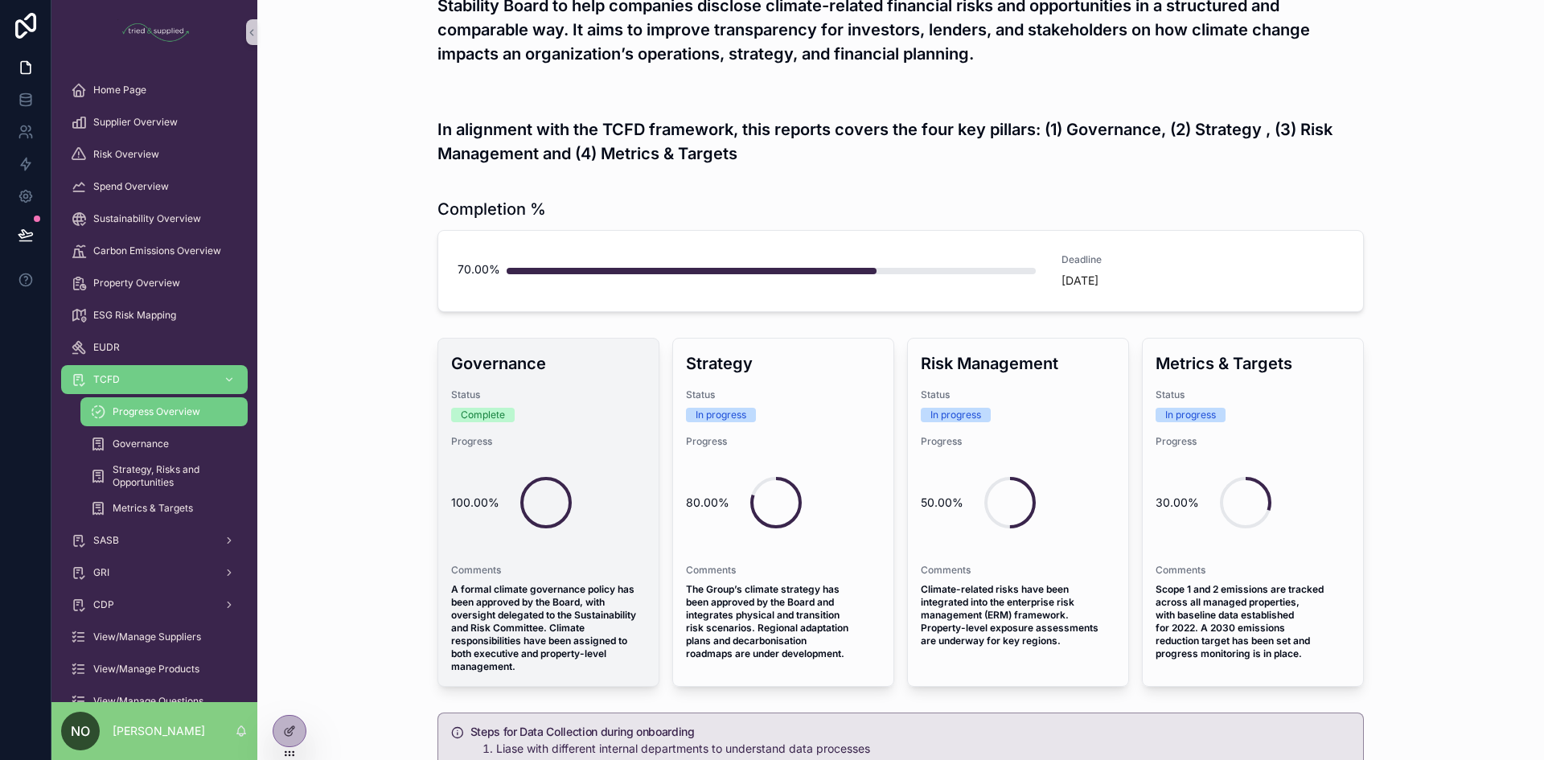
scroll to position [89, 0]
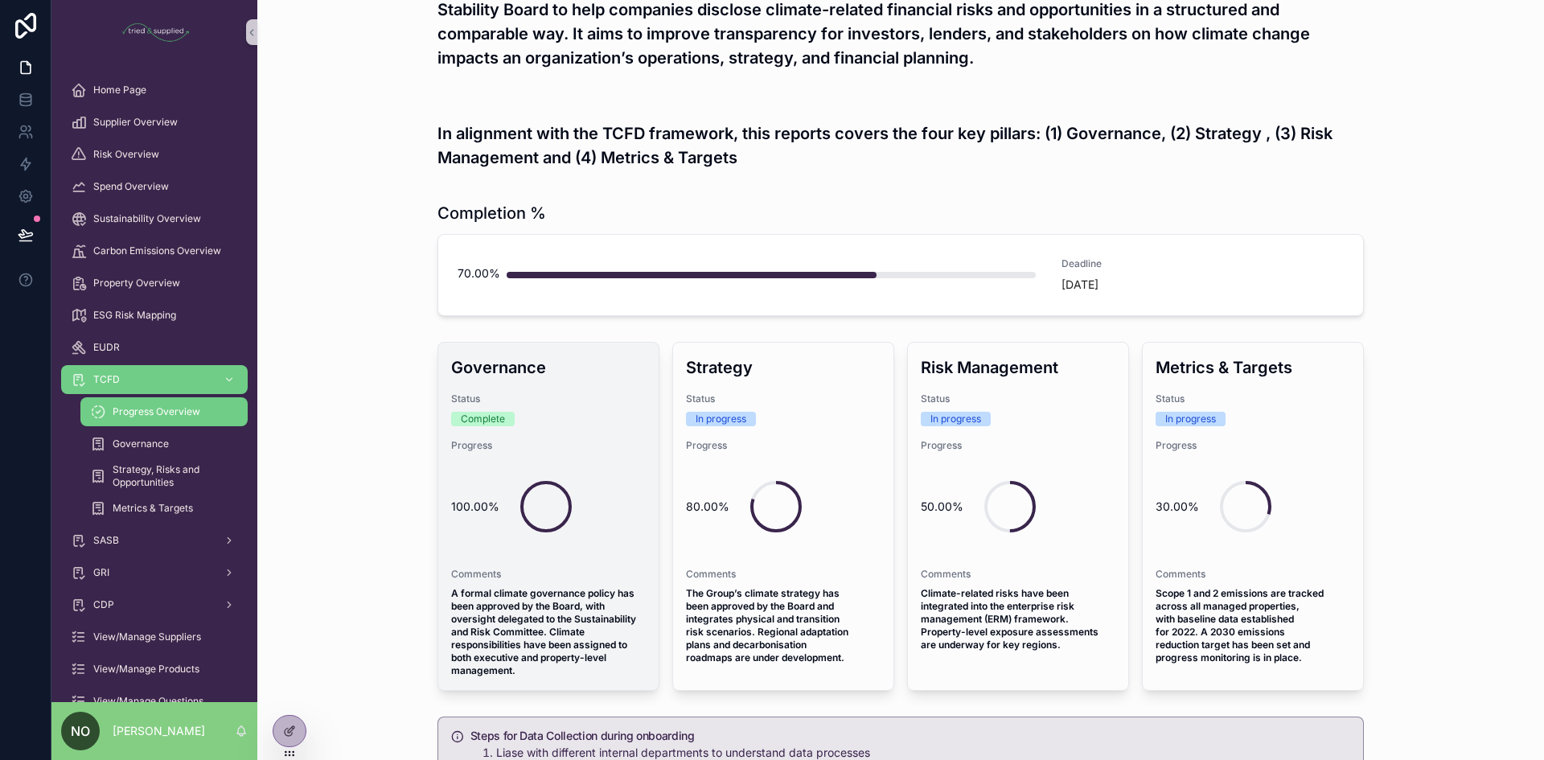
click at [623, 422] on div "Complete" at bounding box center [548, 419] width 195 height 14
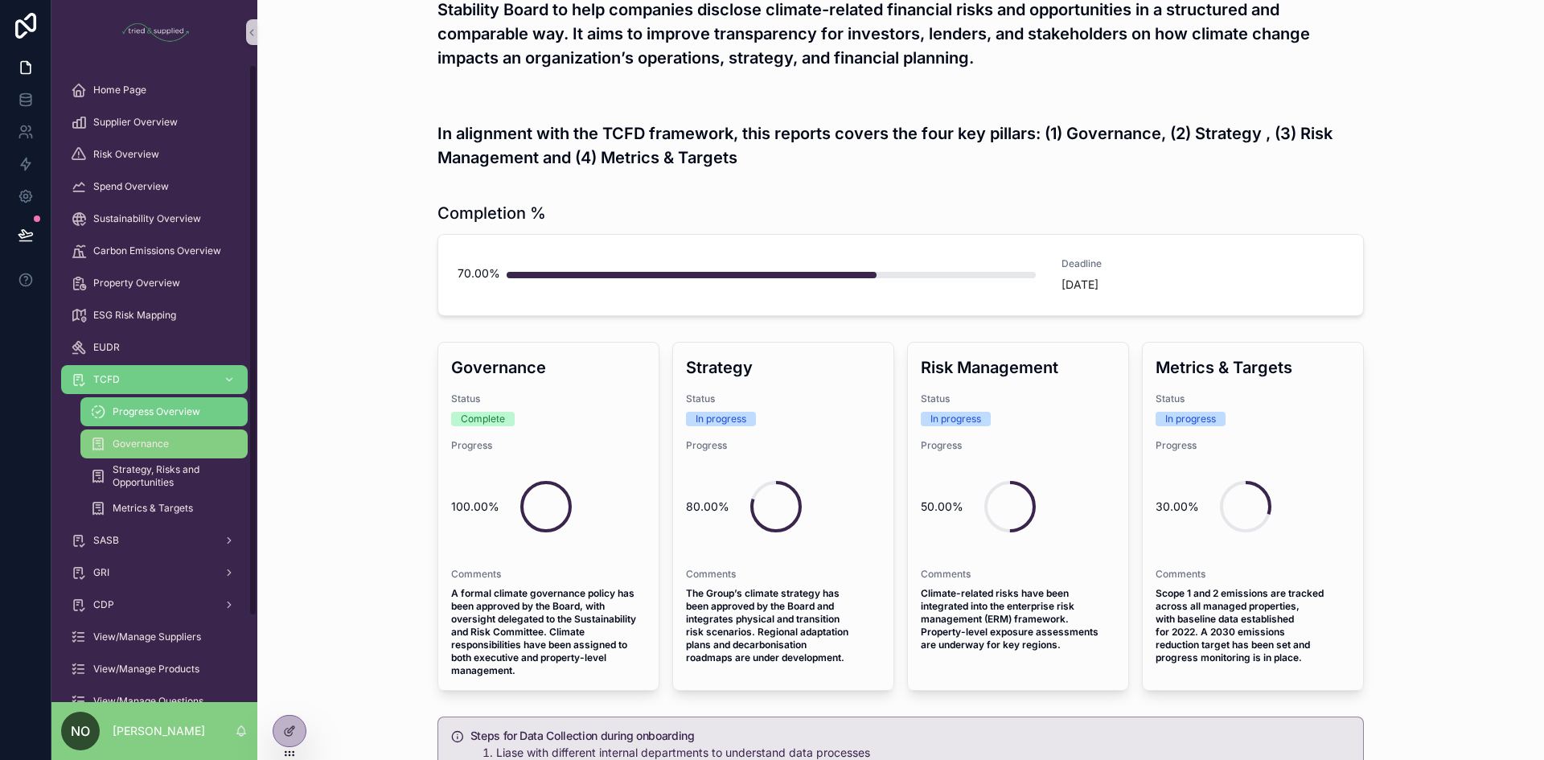
click at [171, 443] on div "Governance" at bounding box center [164, 444] width 148 height 26
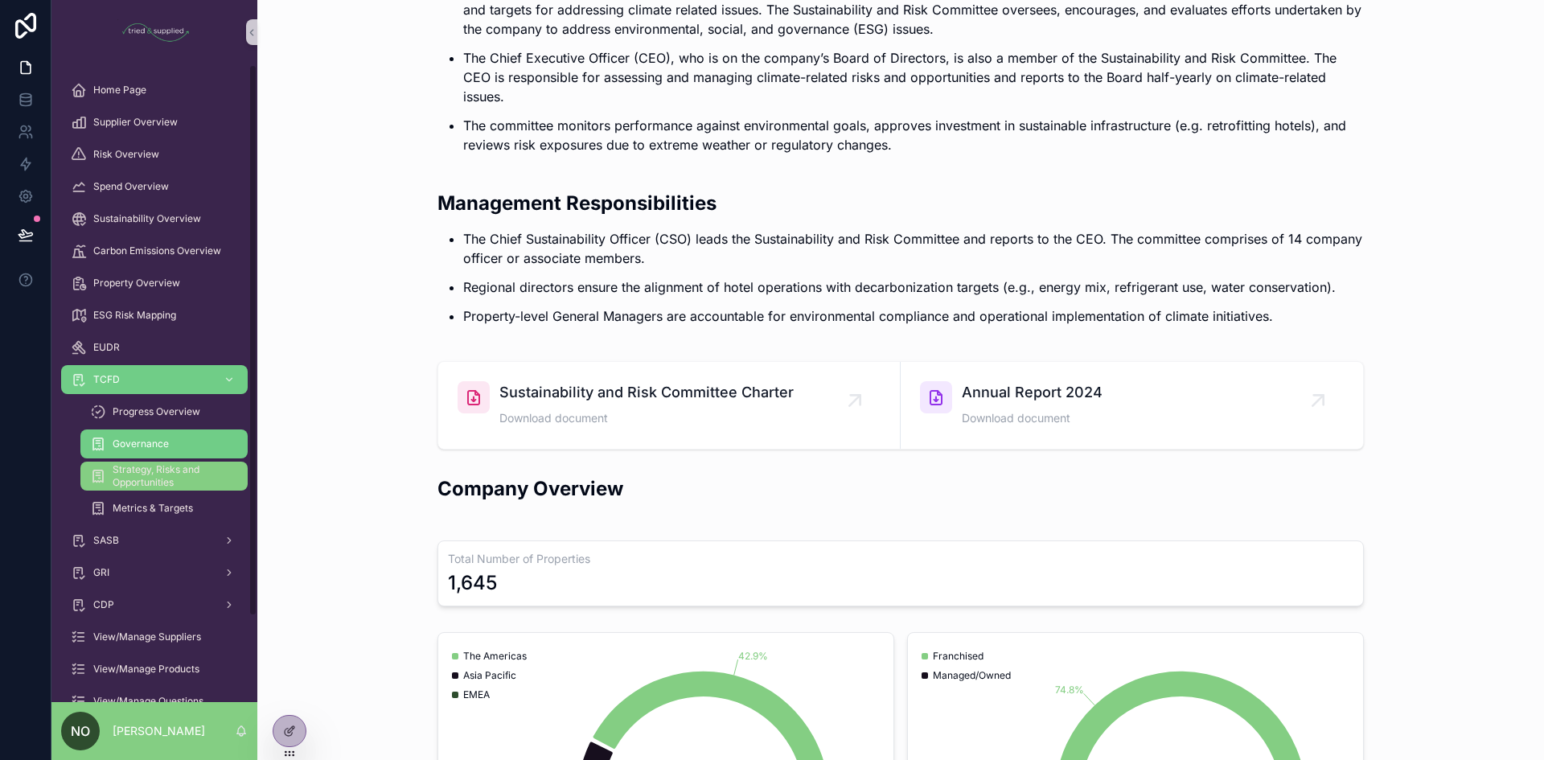
scroll to position [143, 0]
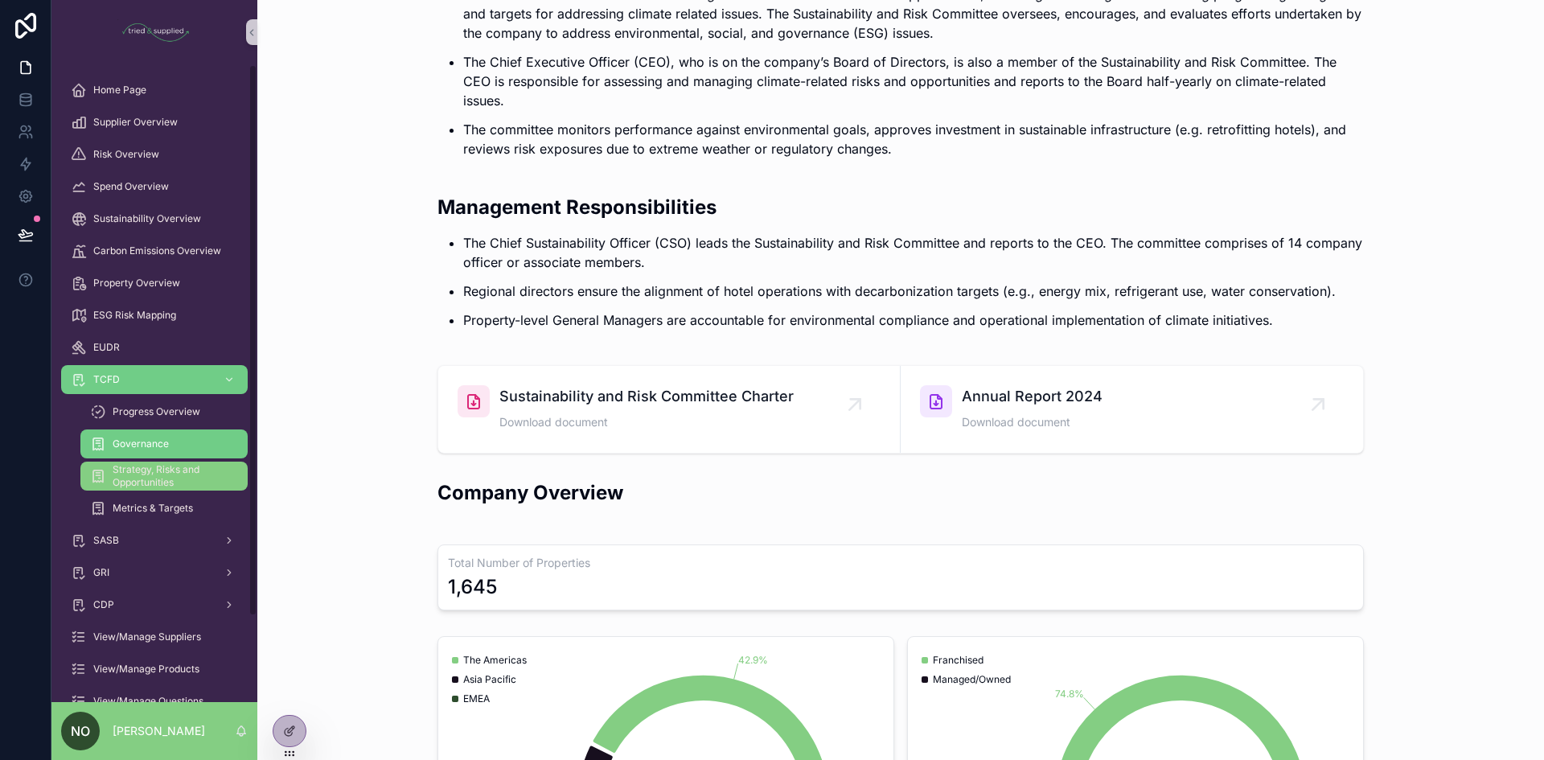
click at [125, 471] on span "Strategy, Risks and Opportunities" at bounding box center [172, 476] width 119 height 26
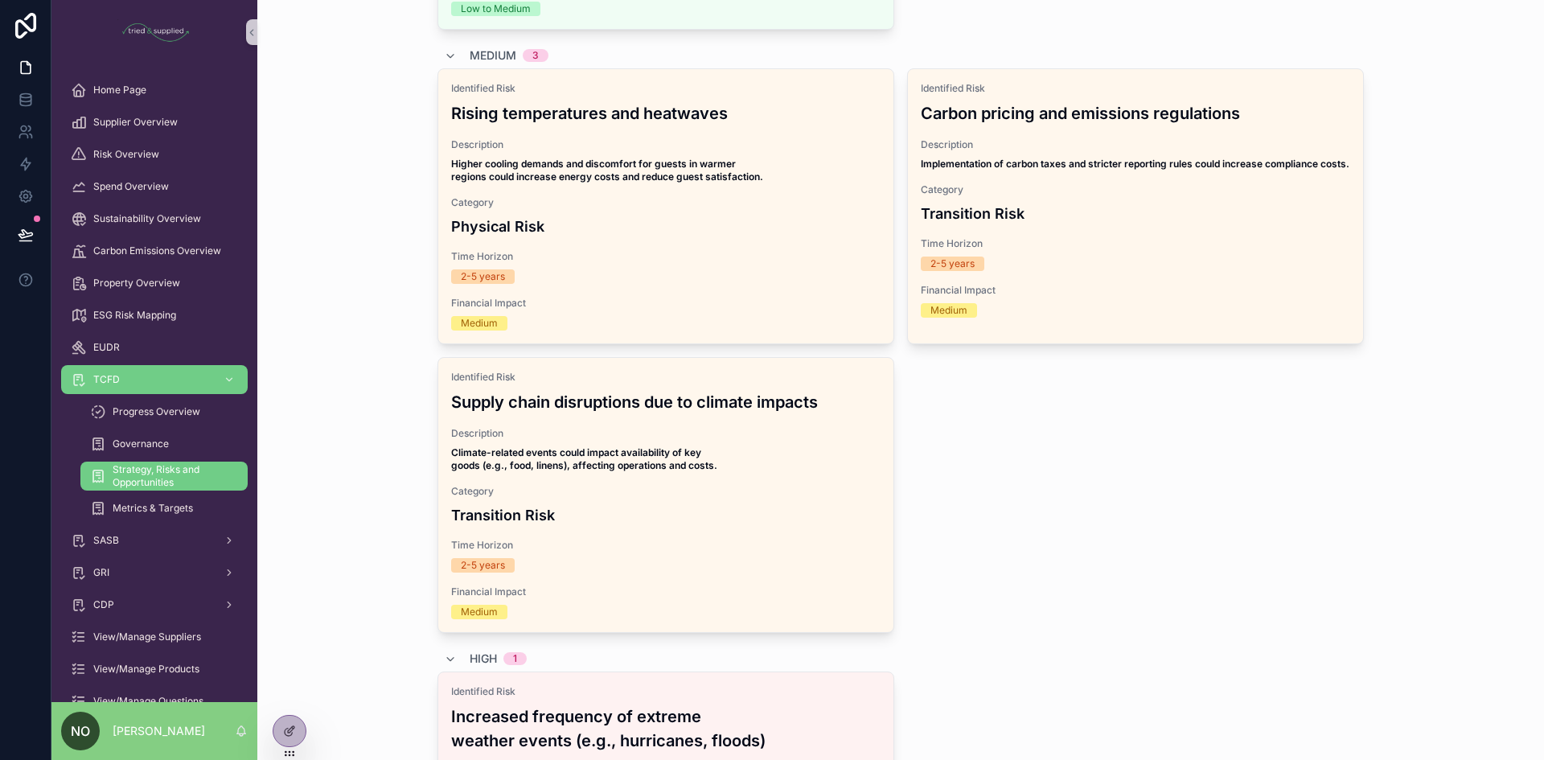
scroll to position [1832, 0]
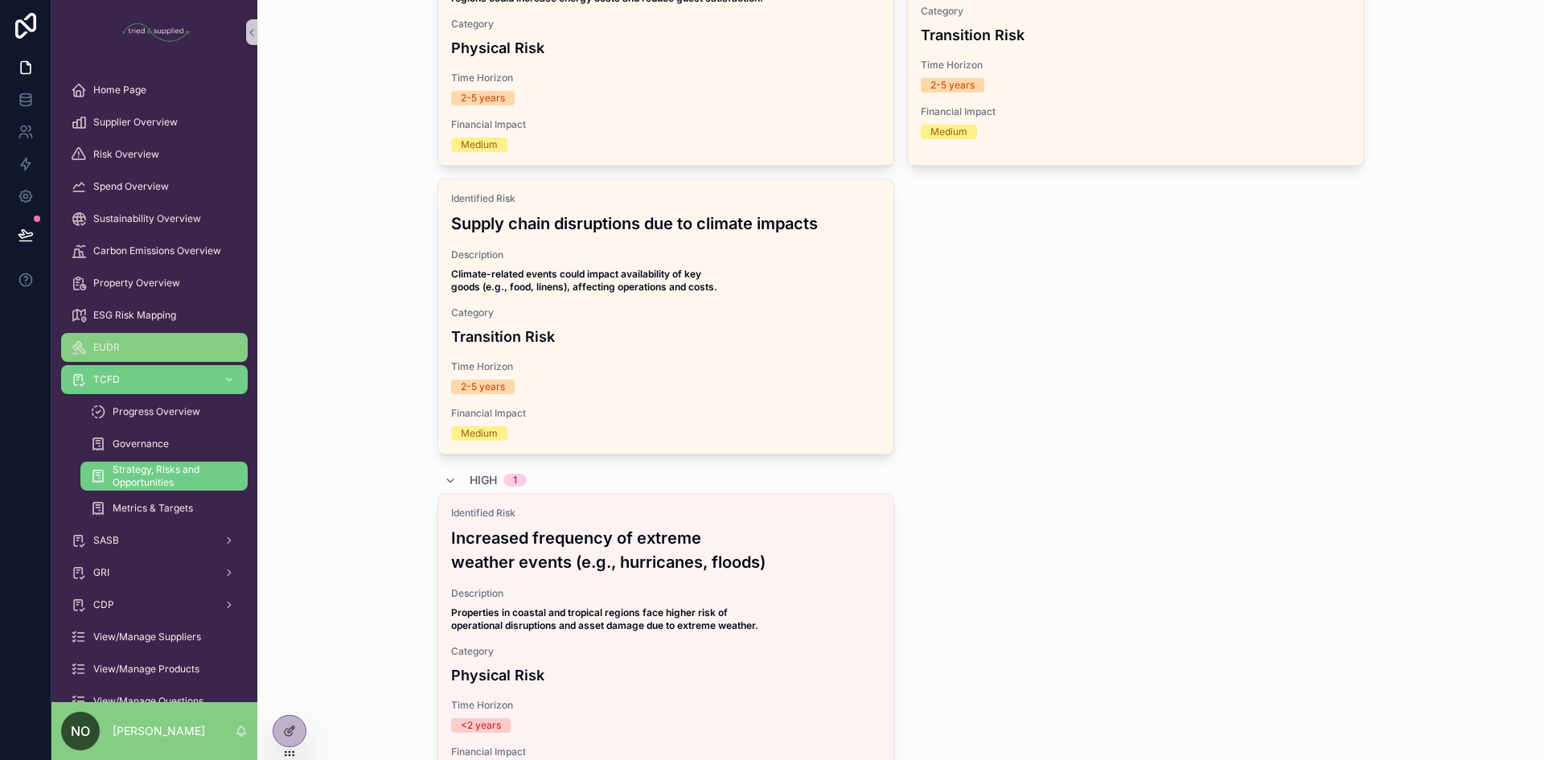
click at [96, 345] on span "EUDR" at bounding box center [106, 347] width 27 height 13
click at [117, 376] on span "TCFD" at bounding box center [106, 379] width 27 height 13
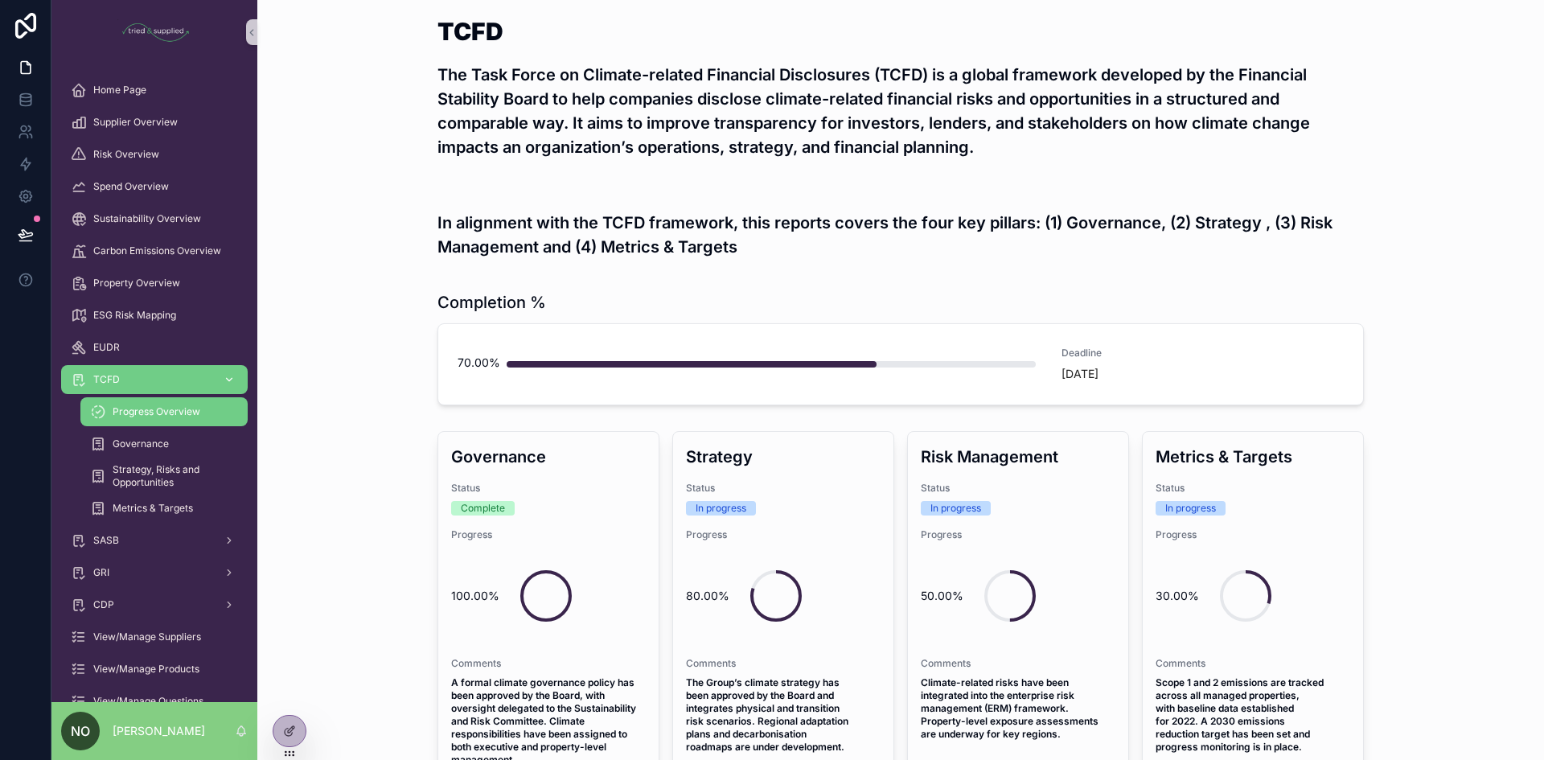
click at [222, 377] on div "scrollable content" at bounding box center [227, 380] width 21 height 26
click at [232, 381] on icon "scrollable content" at bounding box center [229, 379] width 11 height 11
click at [113, 608] on span "CDP" at bounding box center [103, 604] width 21 height 13
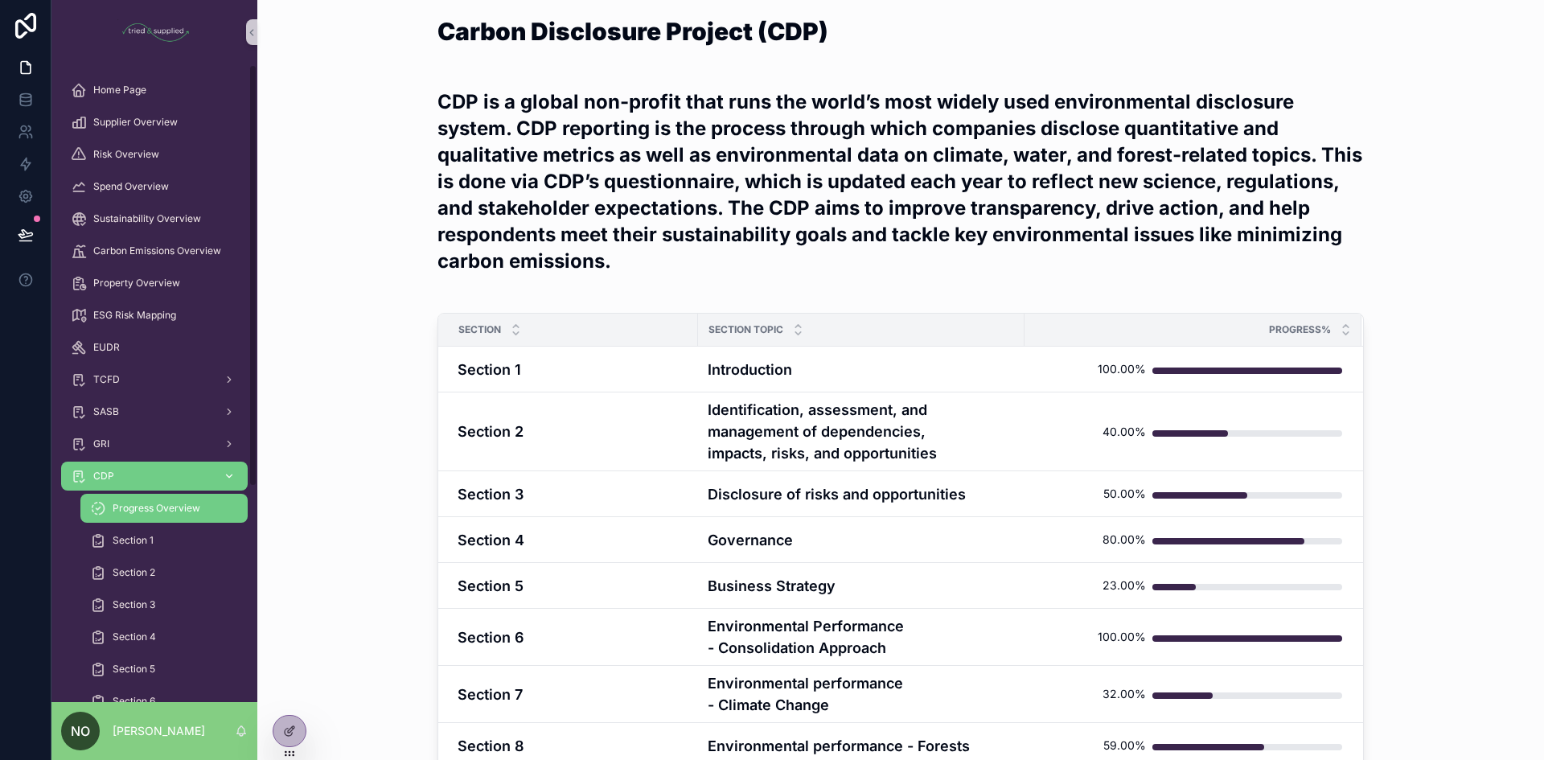
click at [232, 476] on icon "scrollable content" at bounding box center [229, 475] width 11 height 11
click at [231, 476] on icon "scrollable content" at bounding box center [230, 475] width 6 height 3
click at [224, 477] on icon "scrollable content" at bounding box center [229, 475] width 11 height 11
click at [121, 513] on span "Progress Overview" at bounding box center [157, 508] width 88 height 13
click at [128, 346] on div "EUDR" at bounding box center [154, 347] width 167 height 26
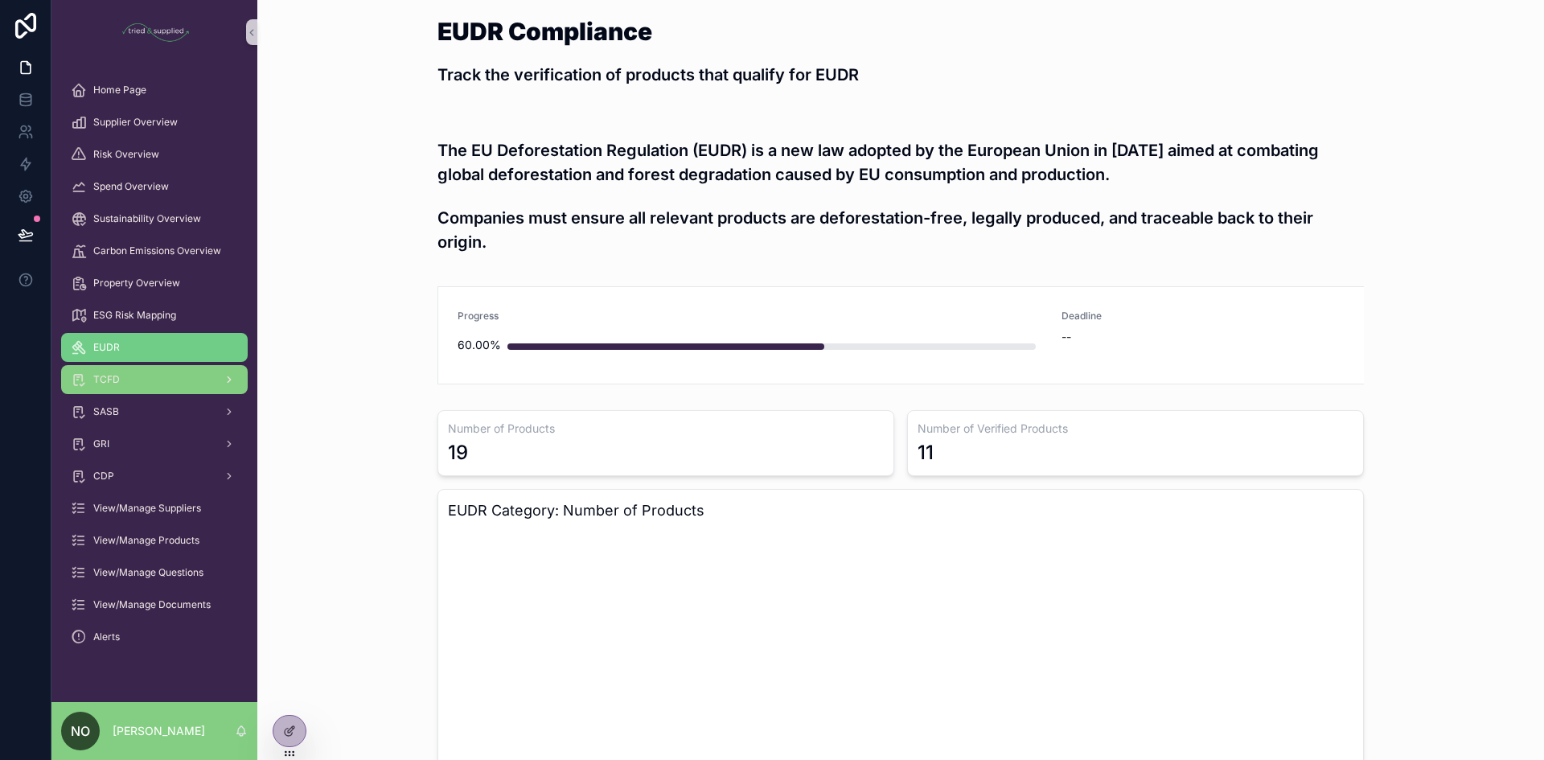
click at [131, 380] on div "TCFD" at bounding box center [154, 380] width 167 height 26
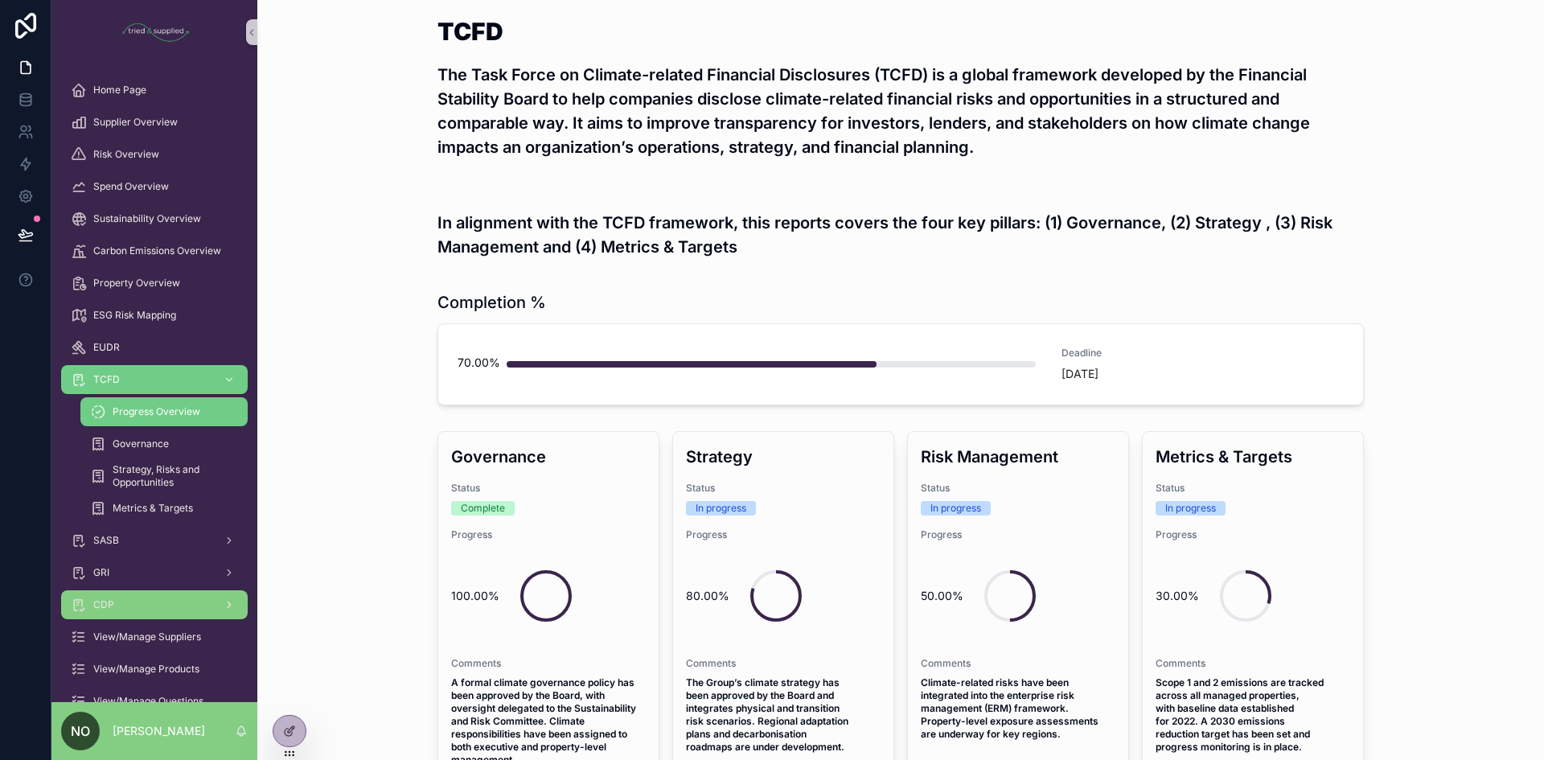
click at [111, 599] on span "CDP" at bounding box center [103, 604] width 21 height 13
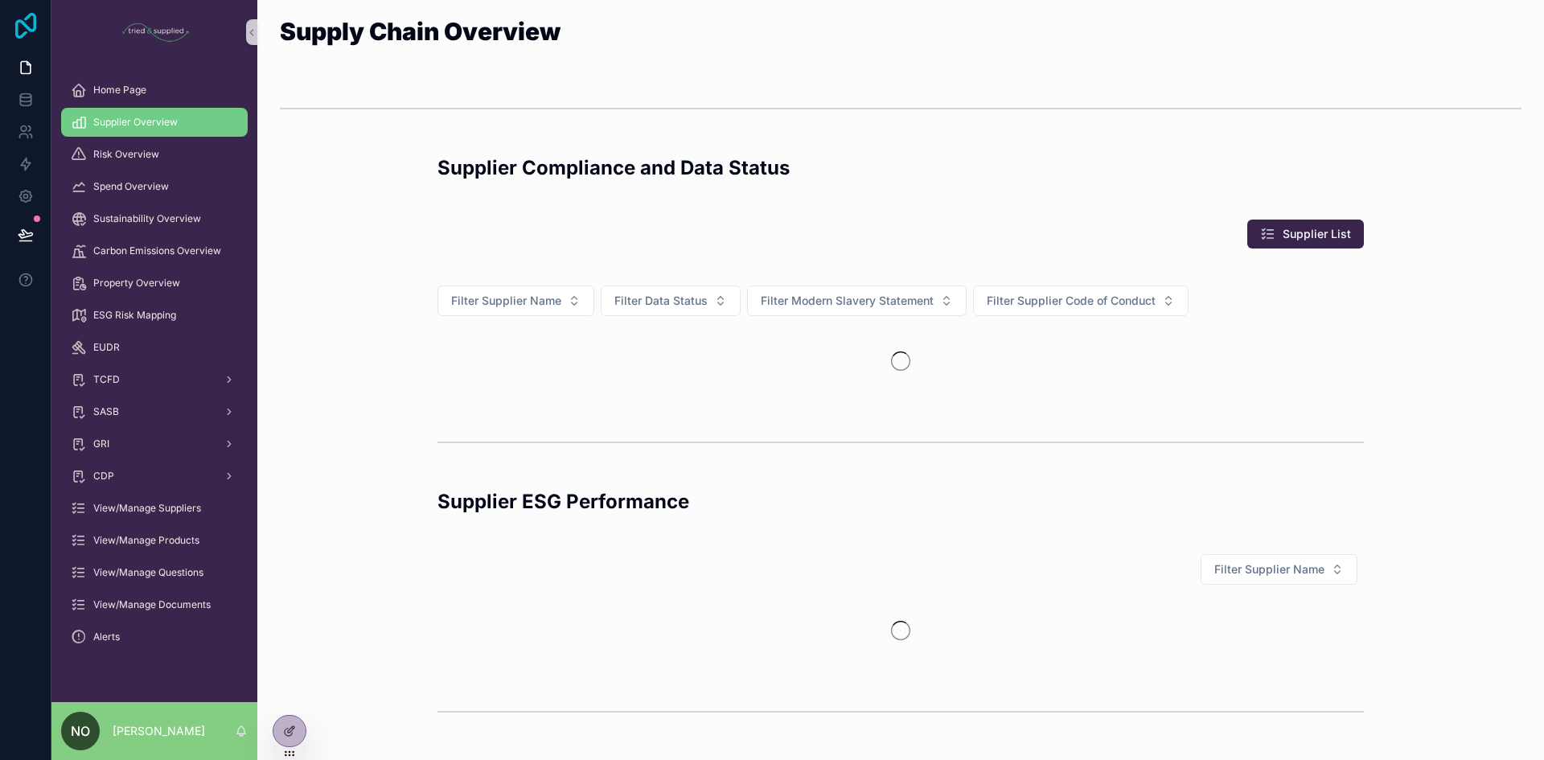
click at [17, 31] on icon at bounding box center [25, 26] width 21 height 26
